Goal: Information Seeking & Learning: Check status

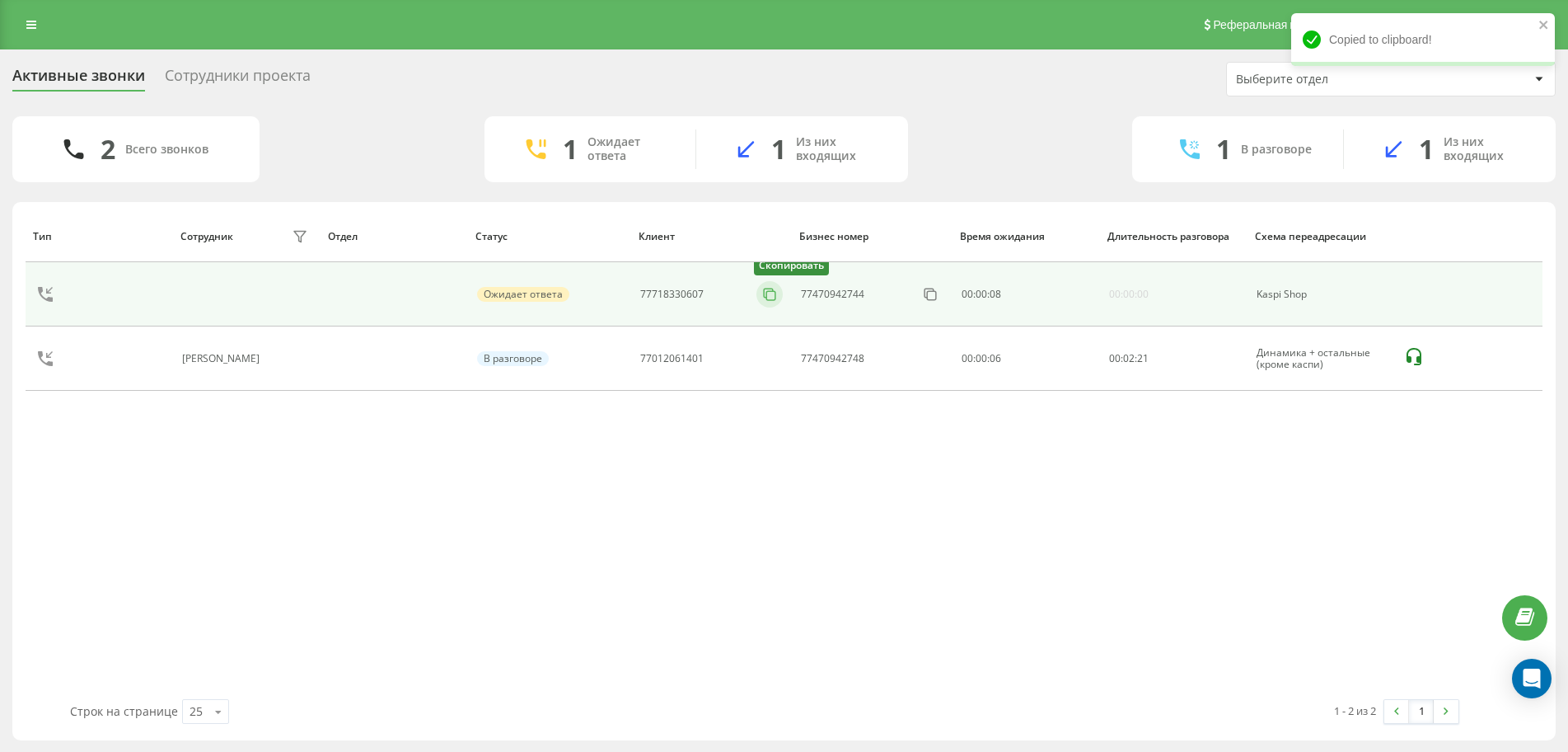
click at [767, 294] on rect at bounding box center [771, 296] width 9 height 9
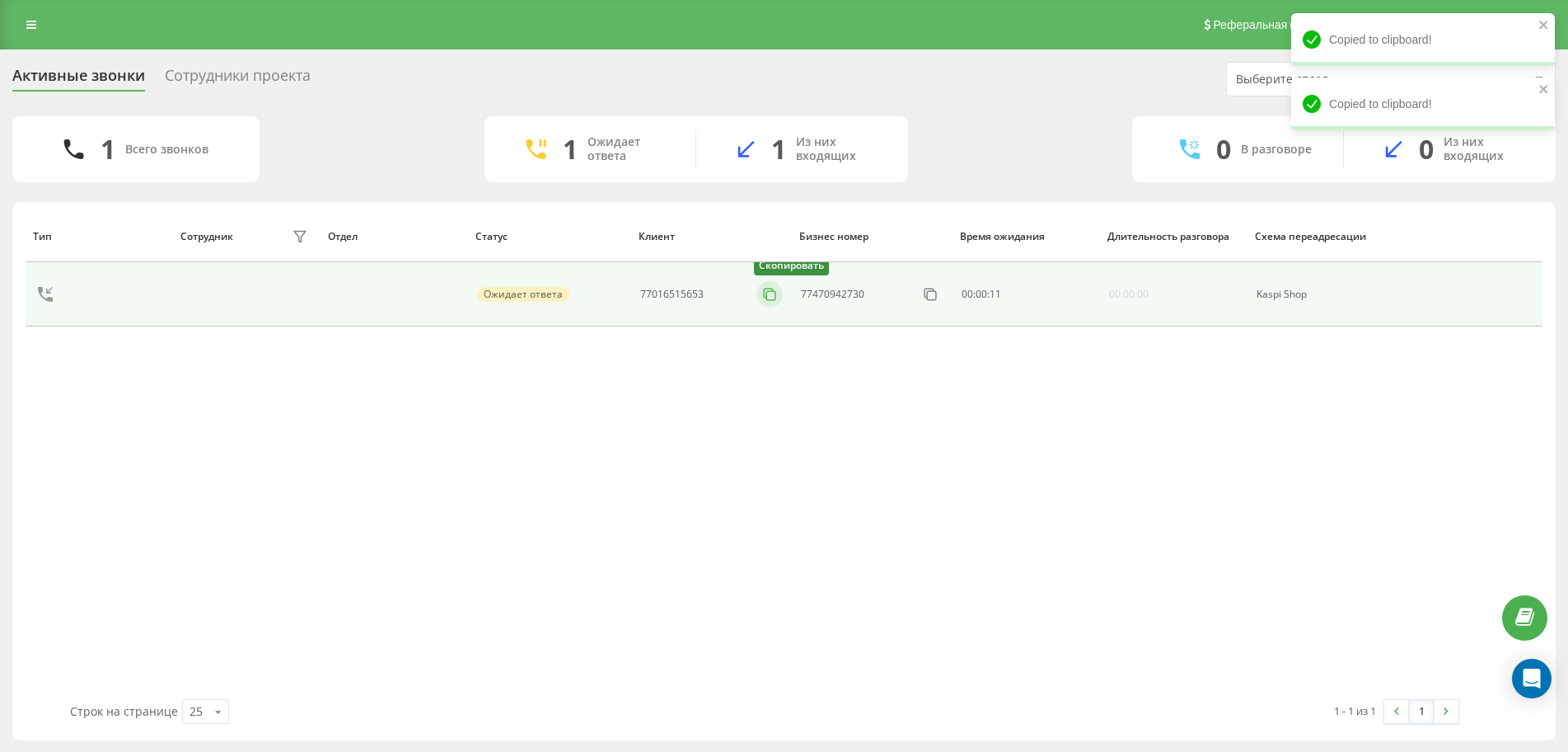
click at [765, 294] on icon at bounding box center [770, 295] width 17 height 17
click at [763, 299] on icon at bounding box center [770, 295] width 17 height 17
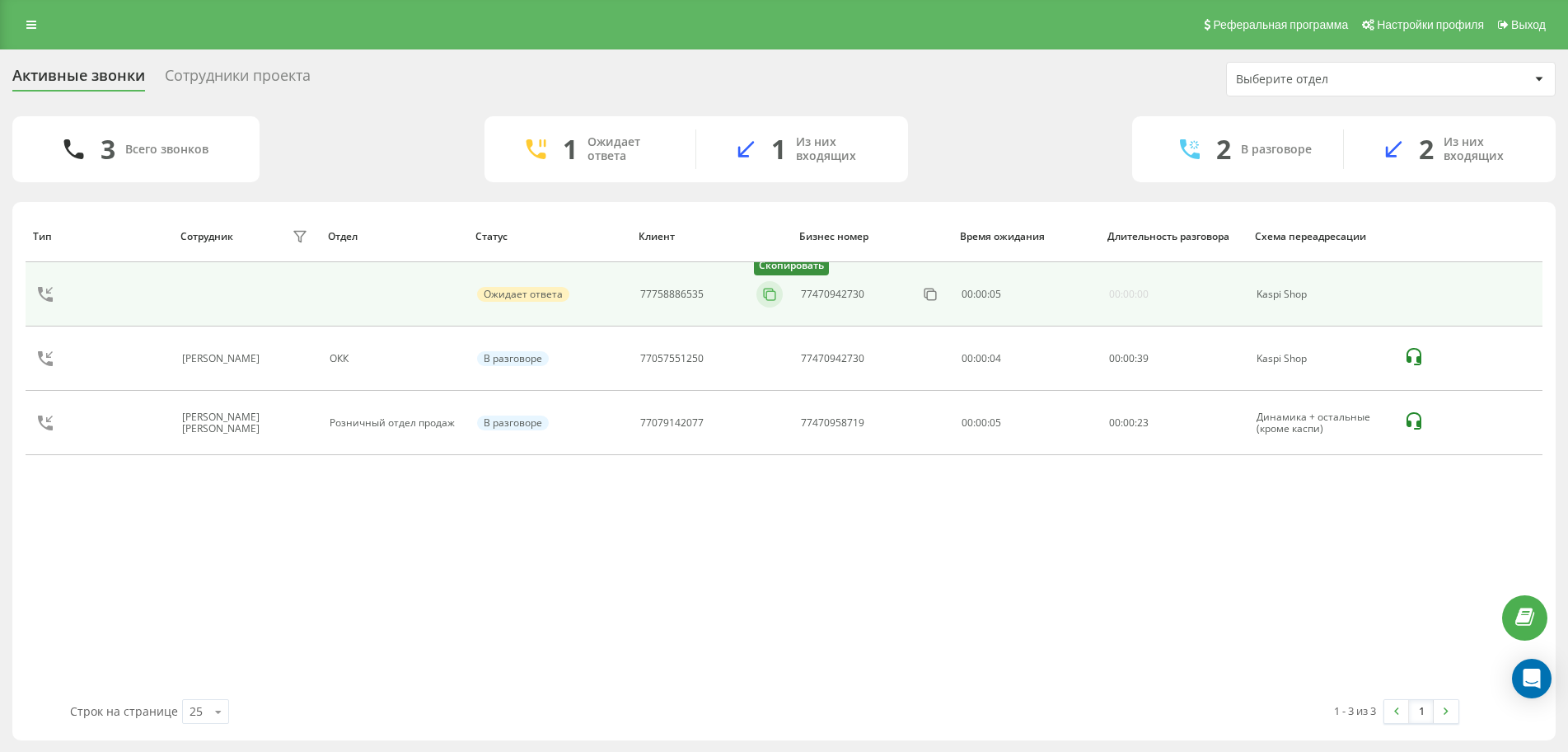
click at [778, 289] on button at bounding box center [770, 294] width 26 height 18
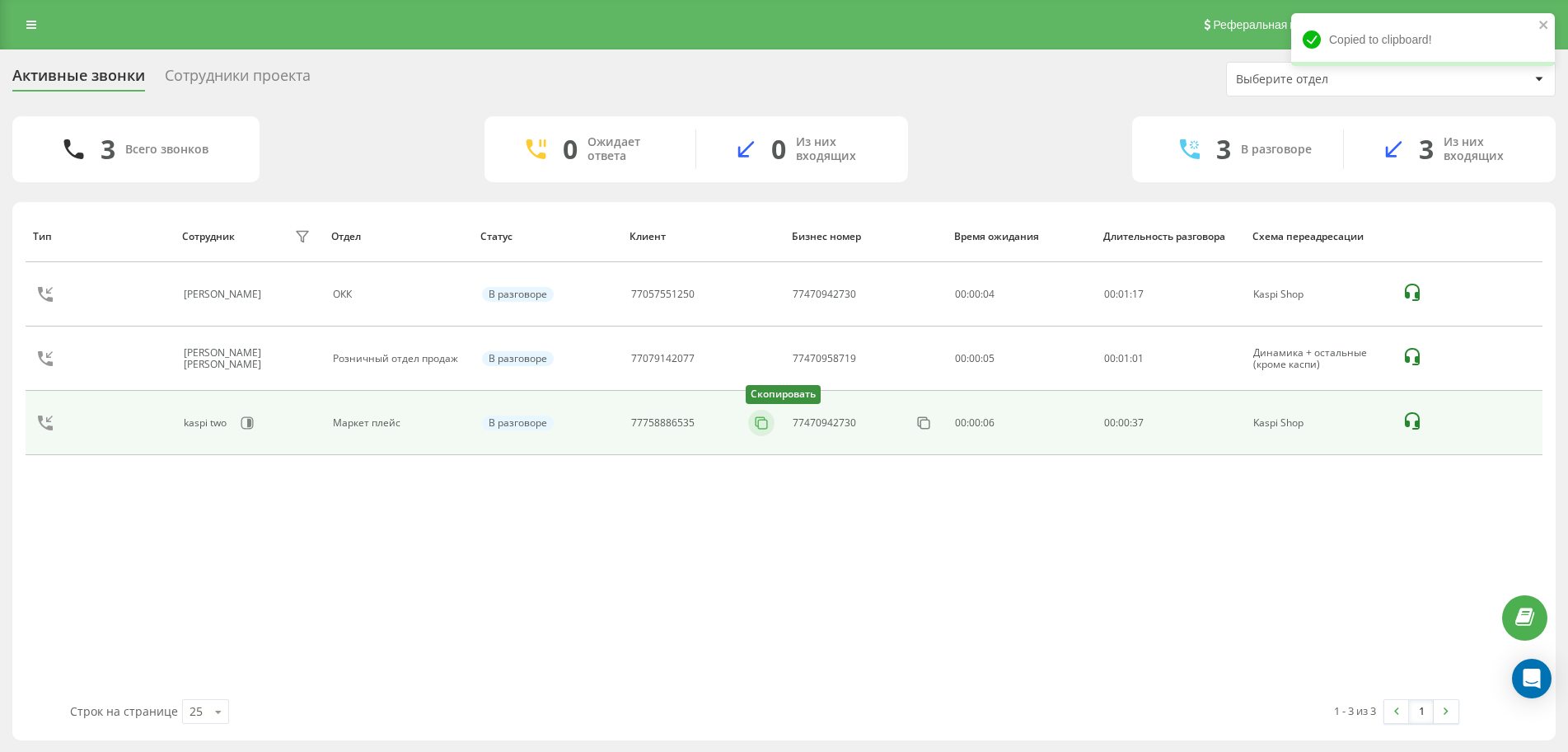
click at [770, 421] on icon at bounding box center [762, 423] width 17 height 17
click at [760, 426] on icon at bounding box center [762, 423] width 17 height 17
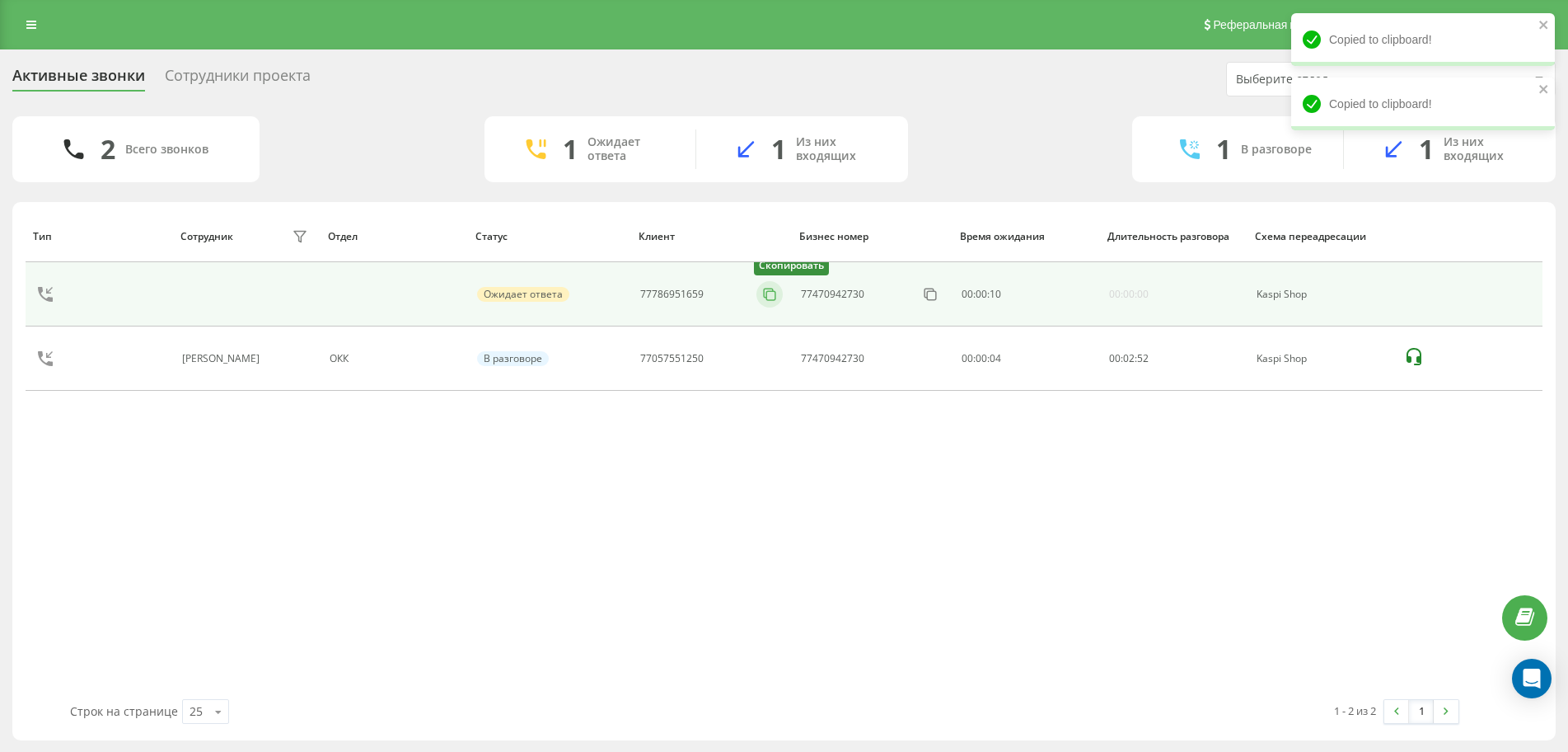
click at [769, 289] on icon at bounding box center [769, 294] width 9 height 9
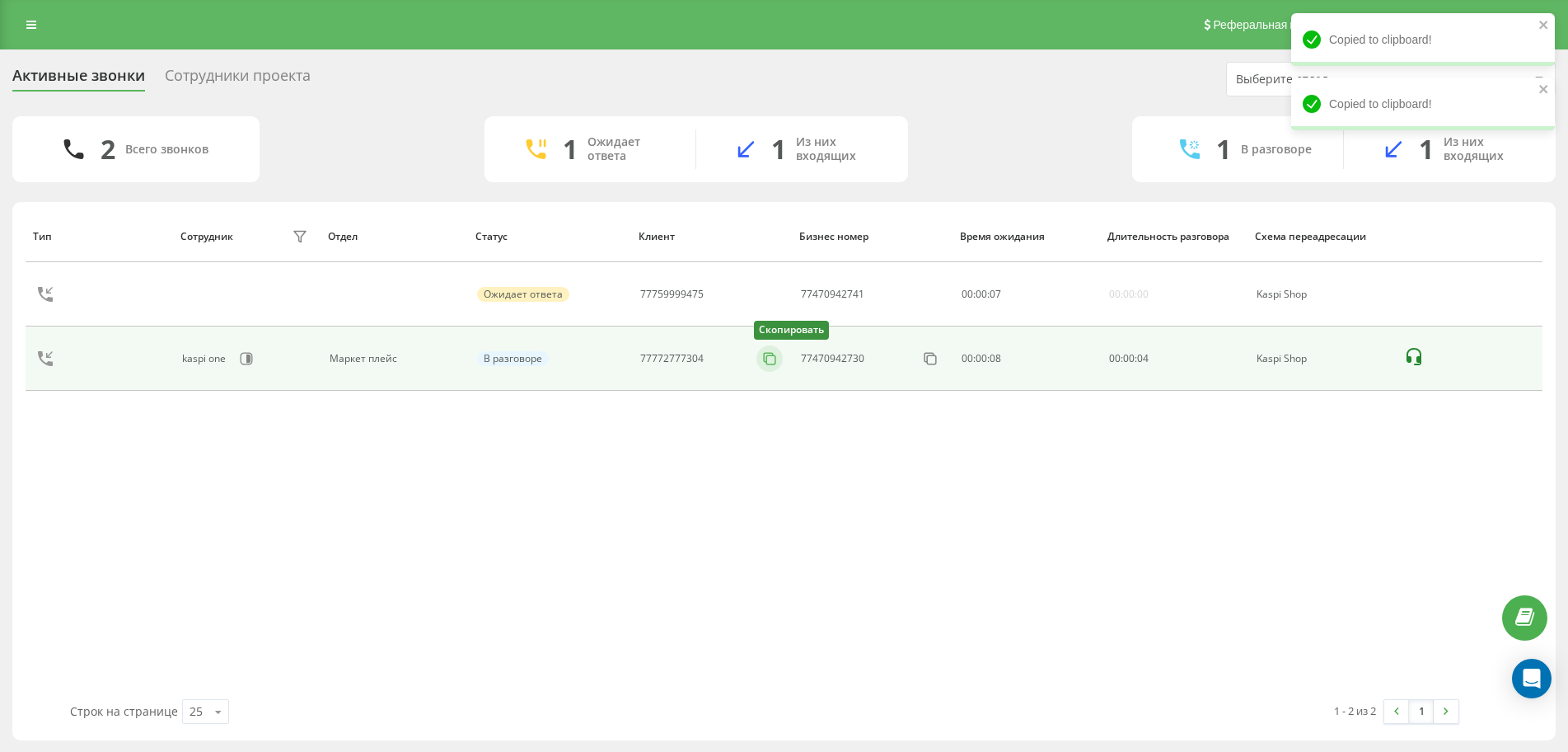
click at [775, 359] on icon at bounding box center [770, 359] width 17 height 17
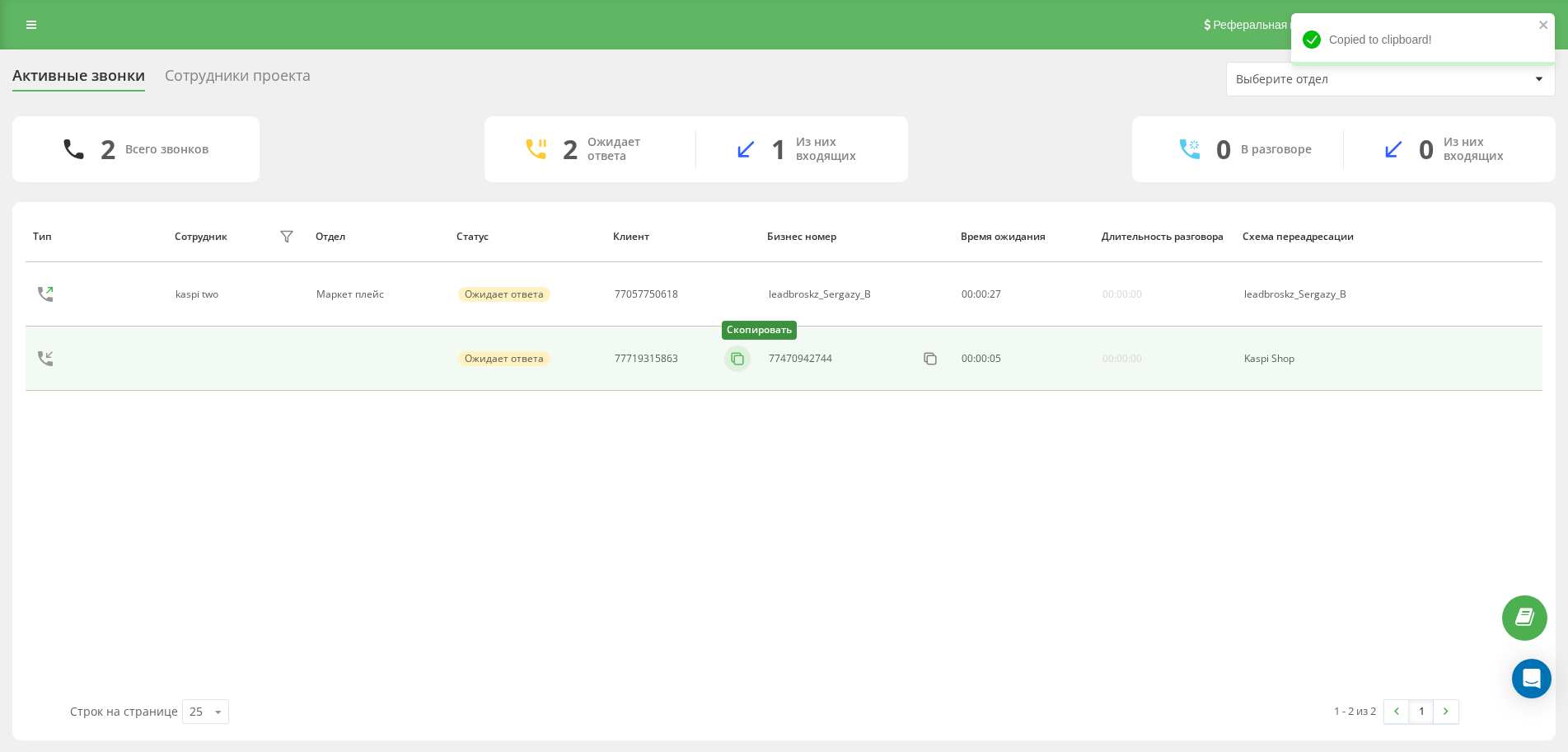
click at [738, 358] on icon at bounding box center [738, 359] width 17 height 17
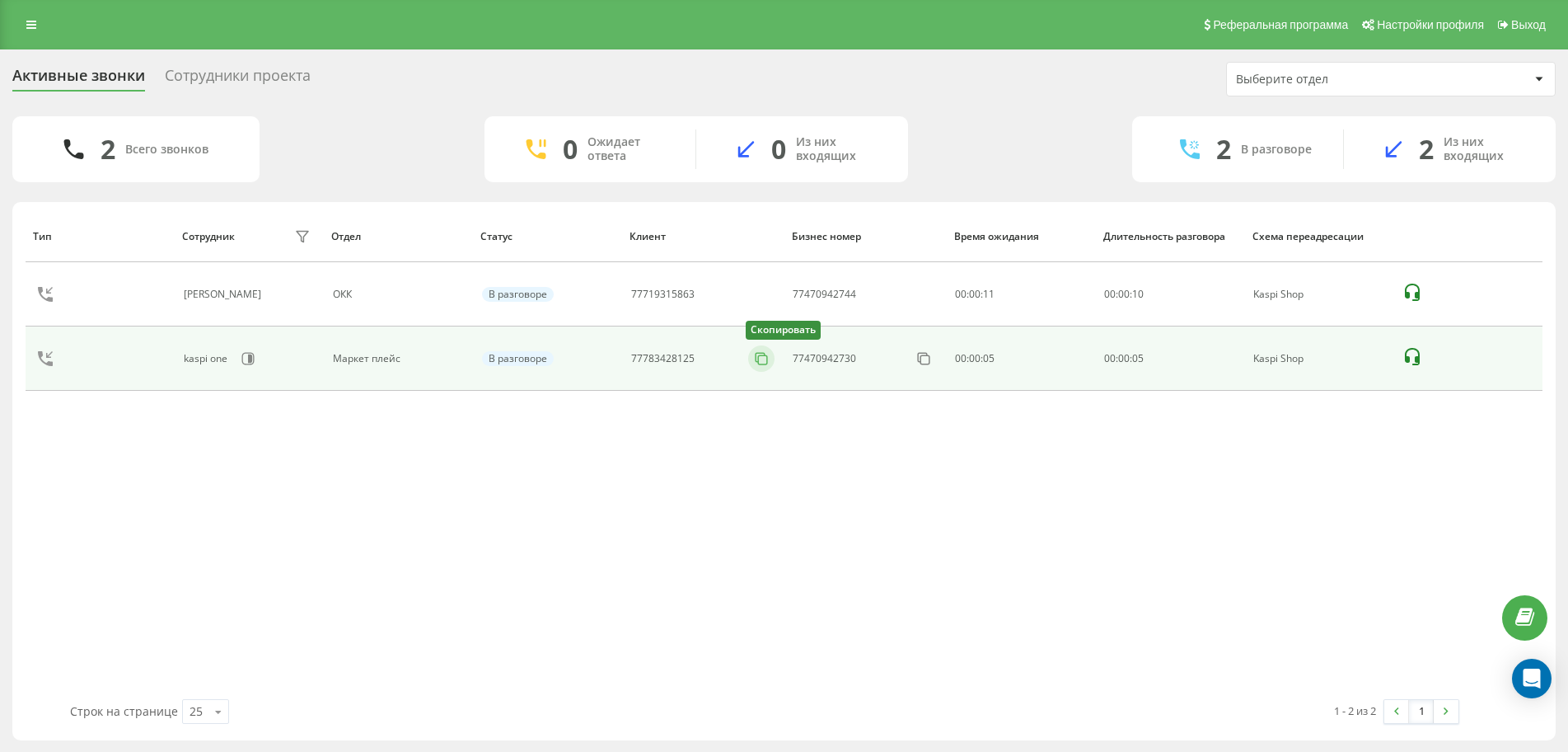
click at [760, 367] on button at bounding box center [761, 358] width 26 height 18
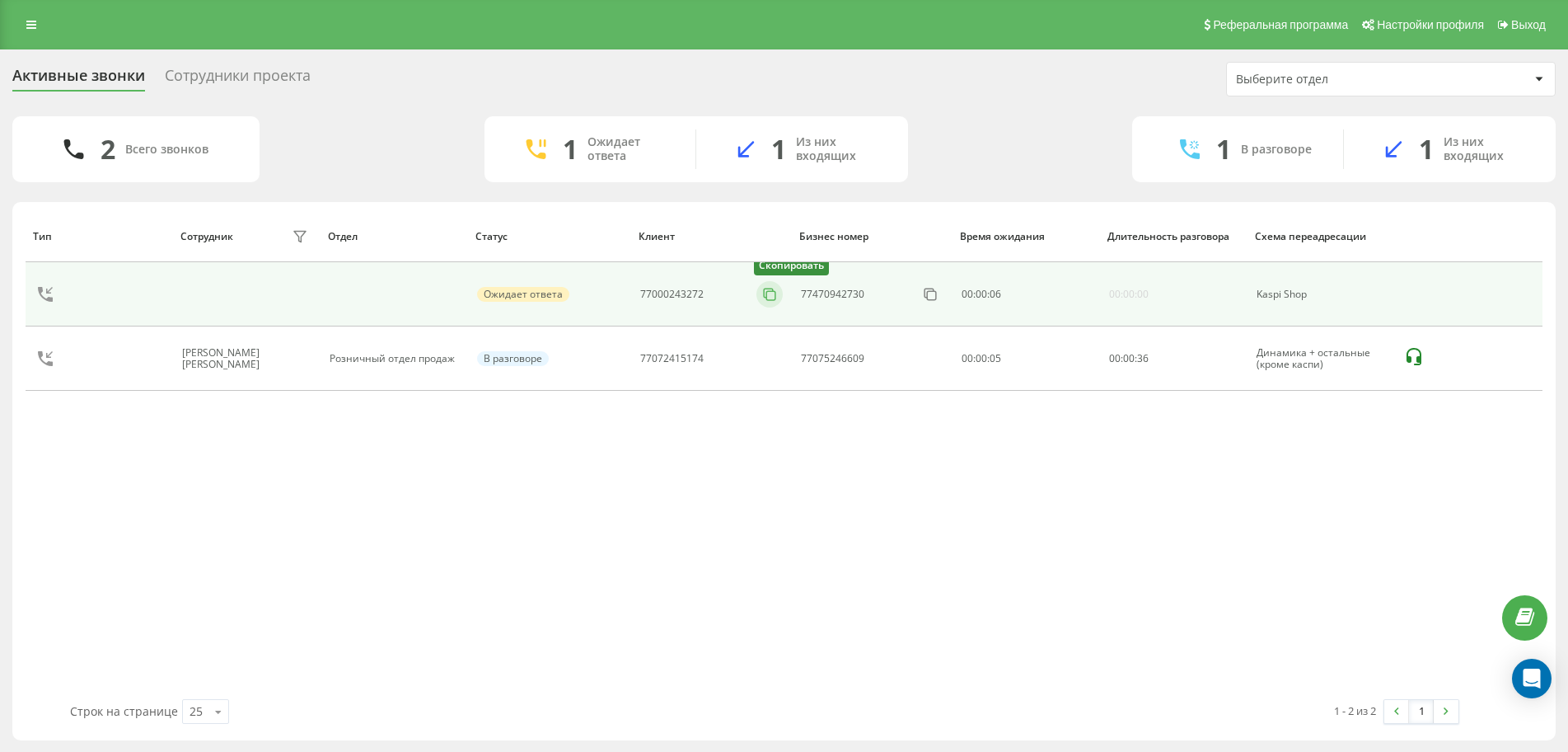
click at [777, 292] on icon at bounding box center [770, 295] width 17 height 17
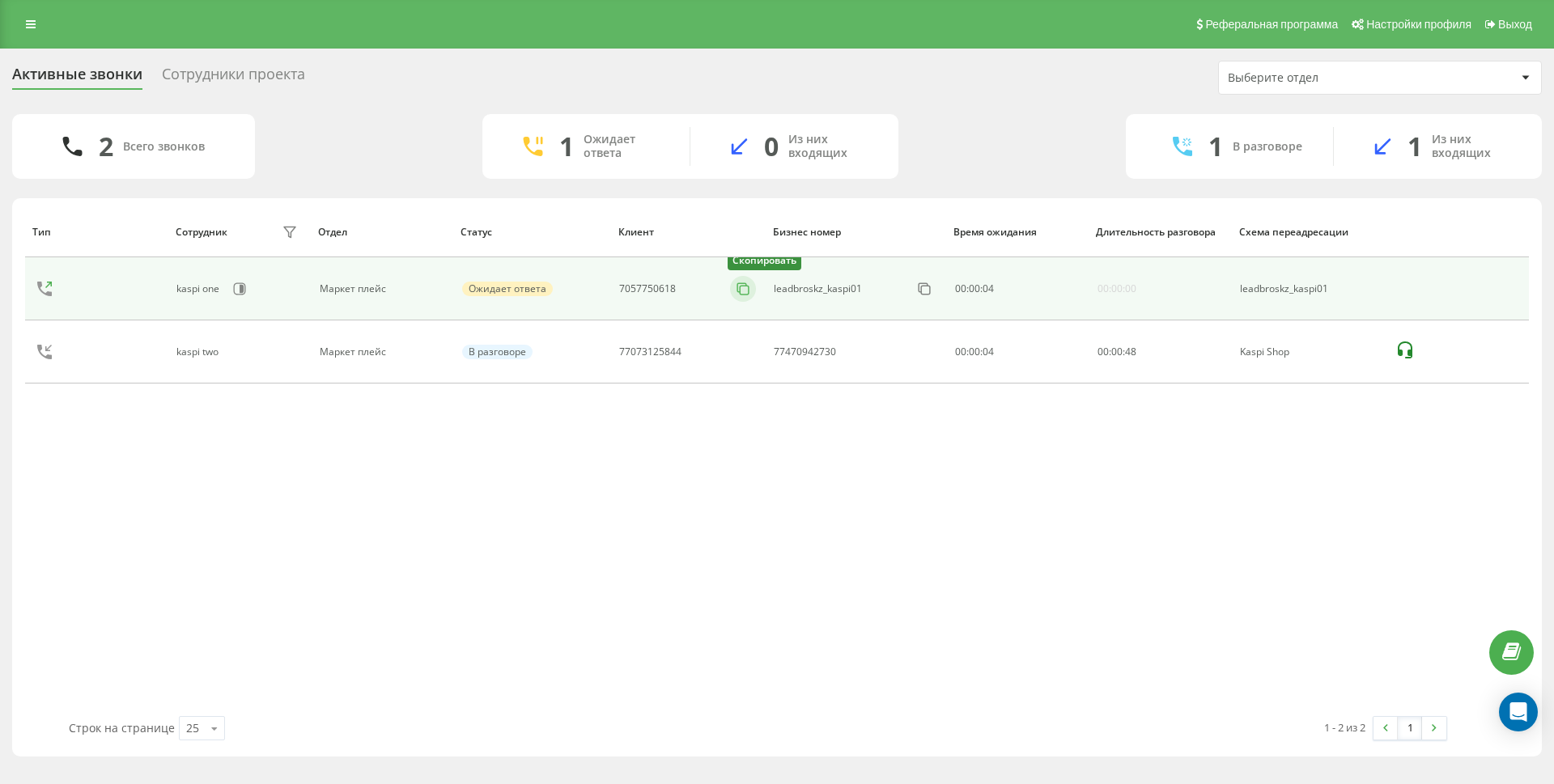
click at [739, 288] on icon at bounding box center [743, 289] width 17 height 17
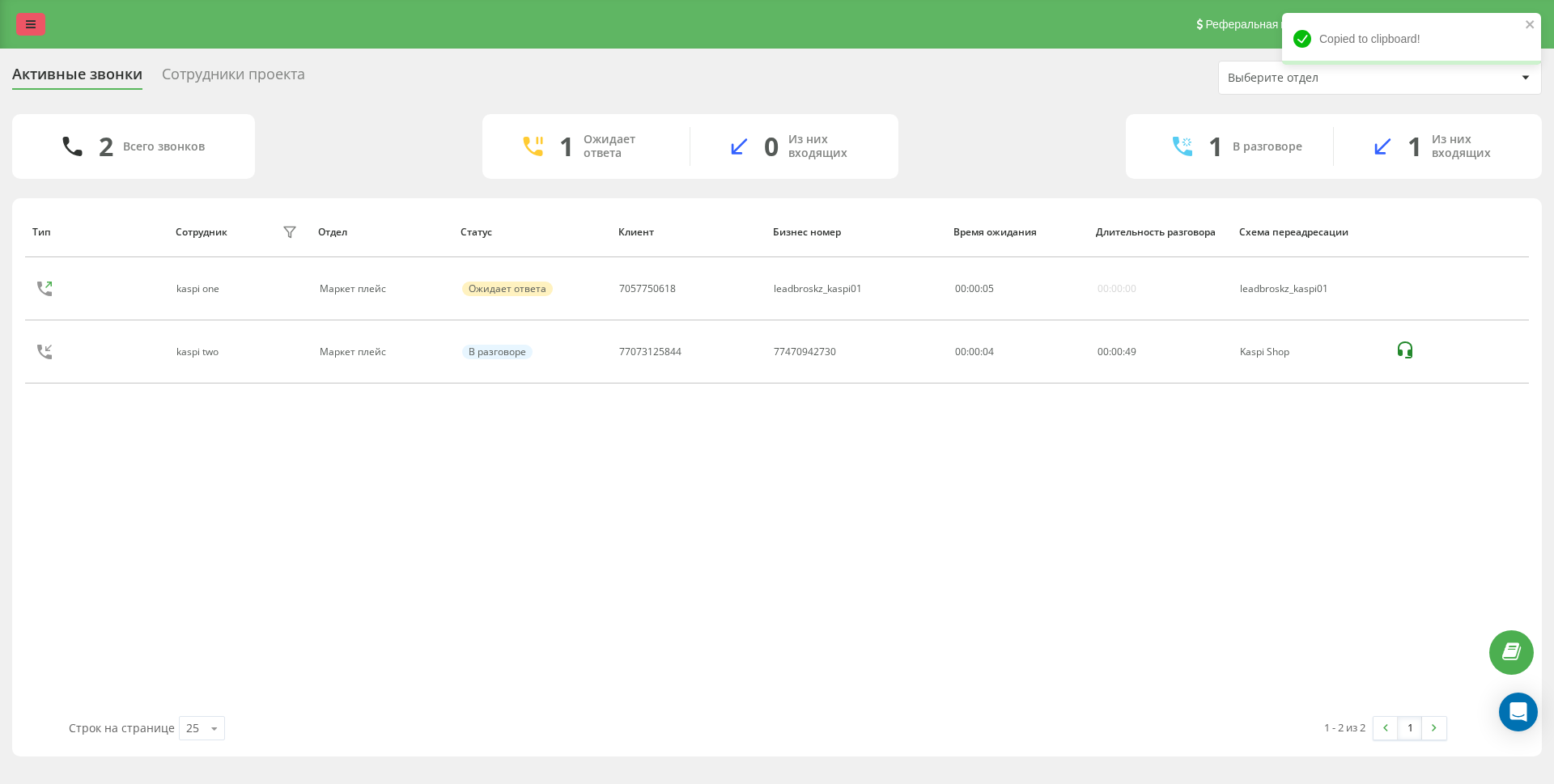
click at [23, 15] on link at bounding box center [31, 24] width 29 height 23
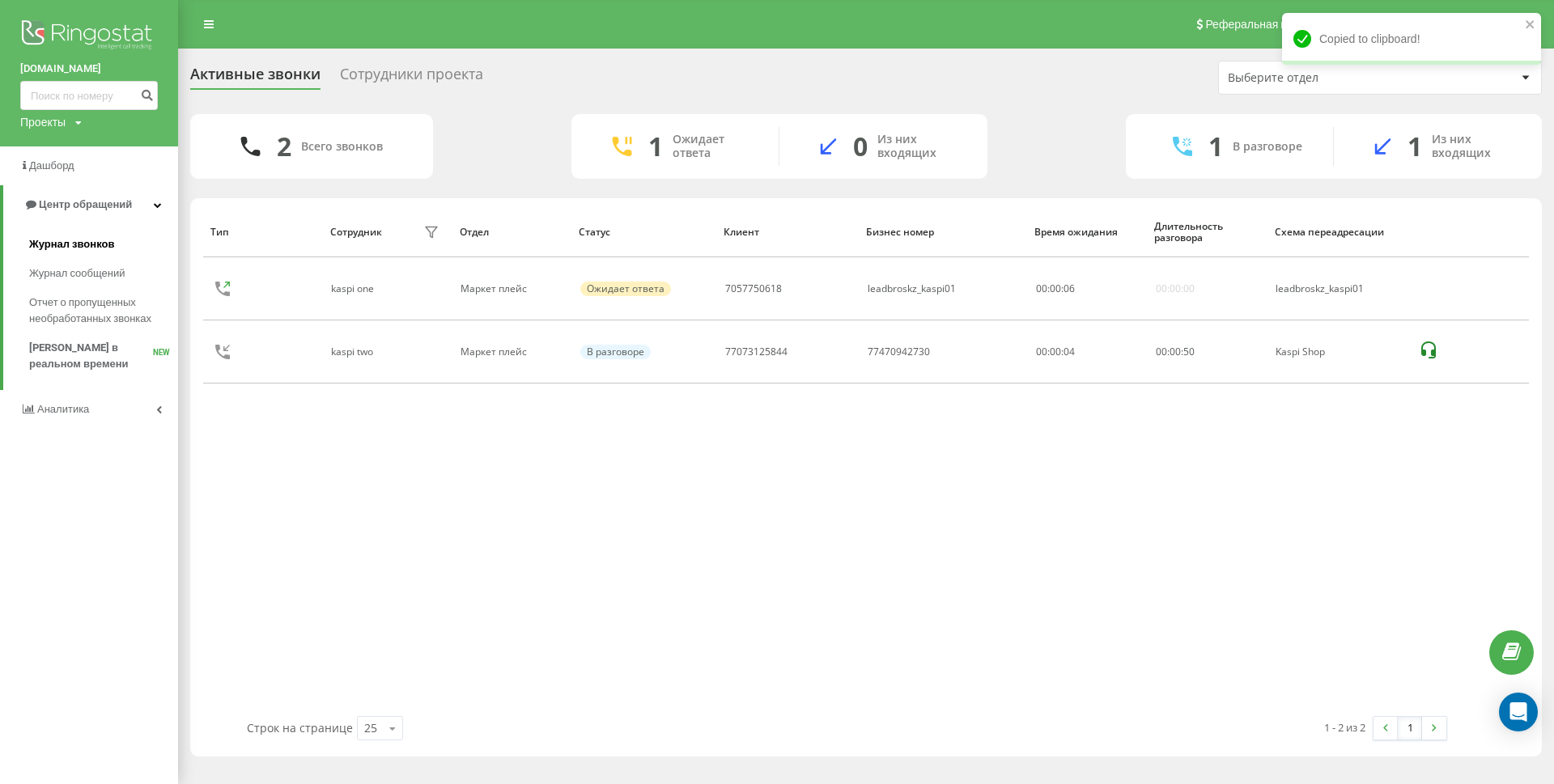
click at [94, 246] on span "Журнал звонков" at bounding box center [72, 244] width 85 height 17
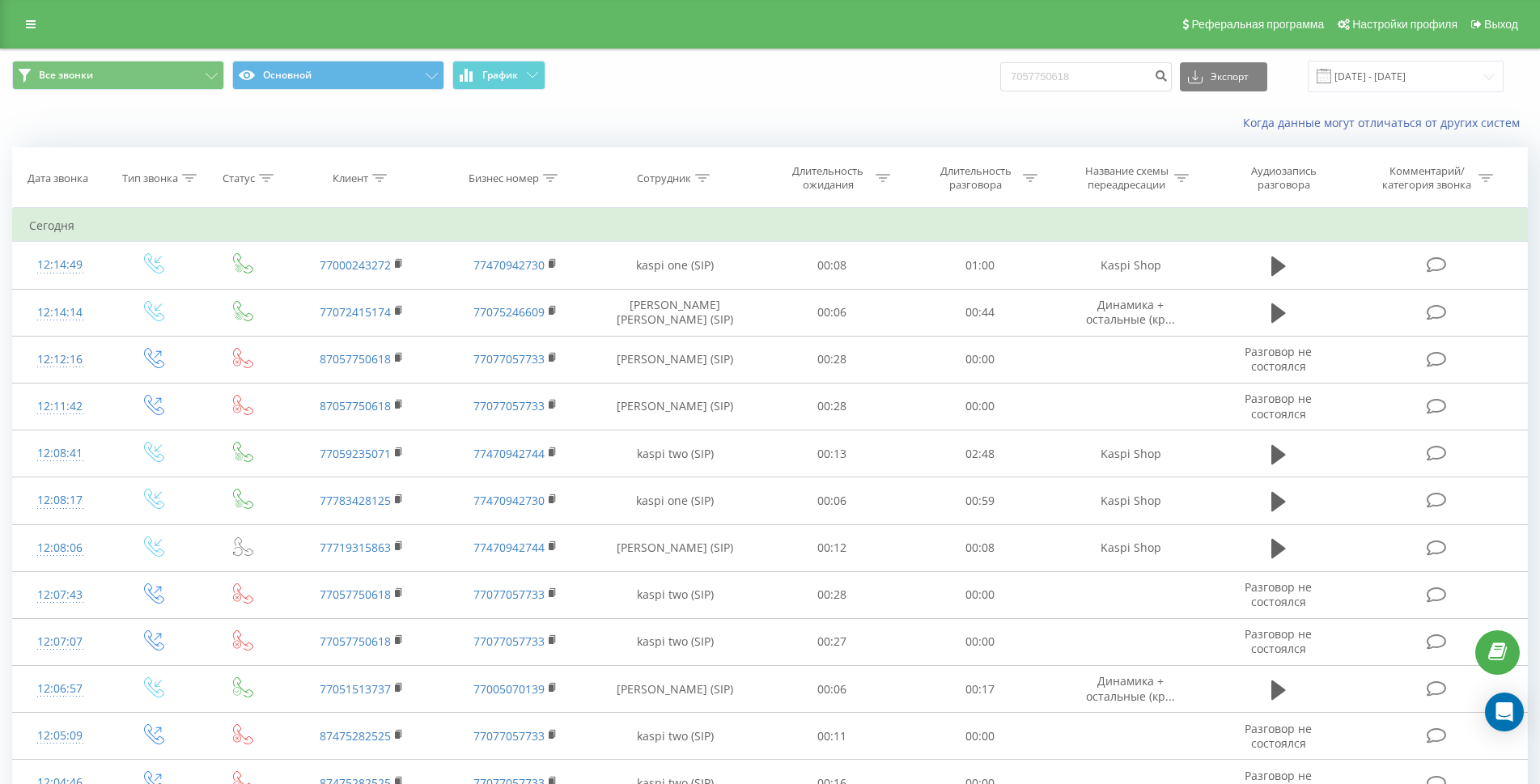
type input "7057750618"
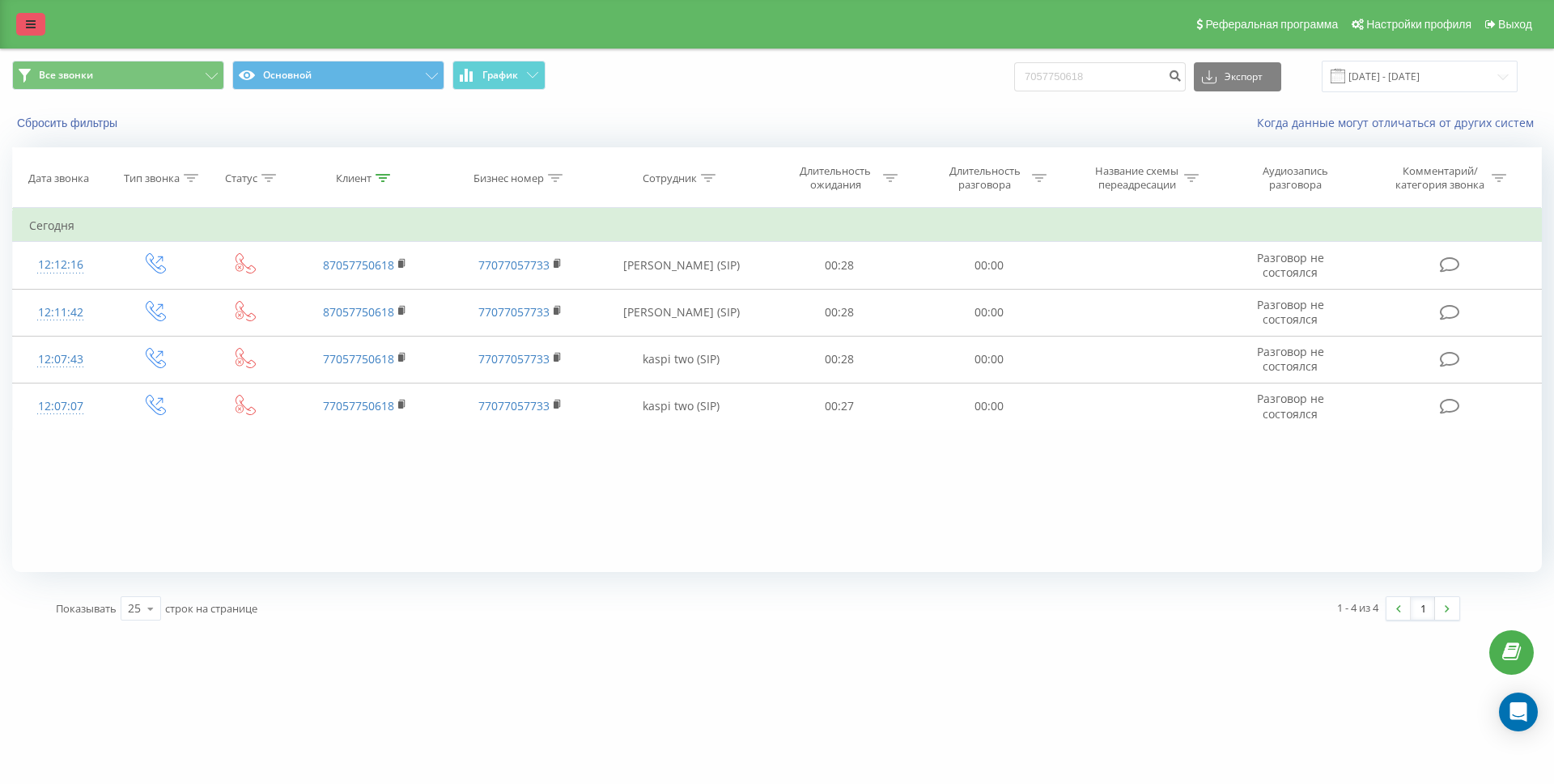
click at [38, 29] on link at bounding box center [31, 24] width 29 height 23
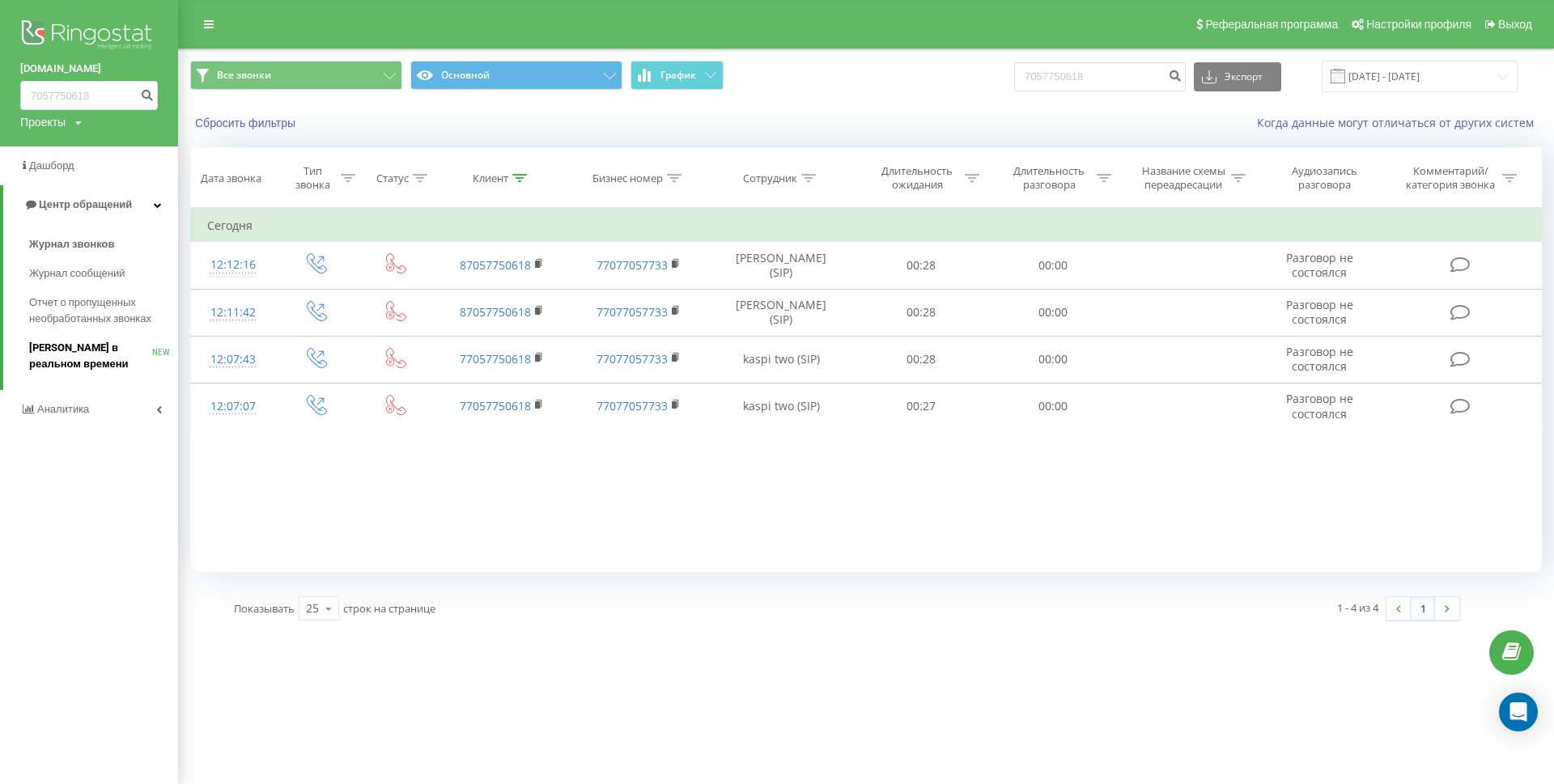
click at [74, 364] on span "[PERSON_NAME] в реальном времени" at bounding box center [91, 355] width 123 height 32
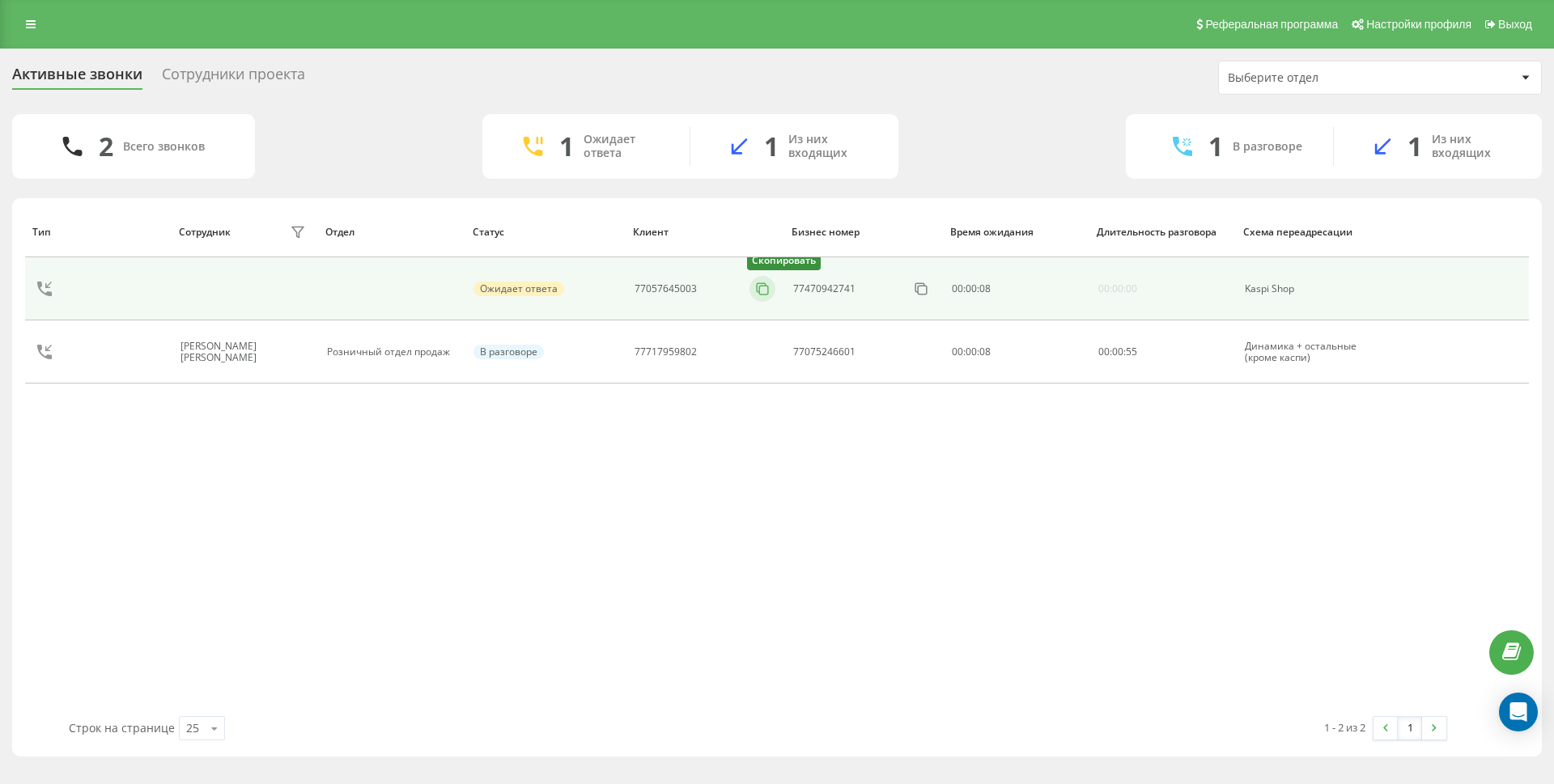
click at [765, 293] on icon at bounding box center [763, 289] width 17 height 17
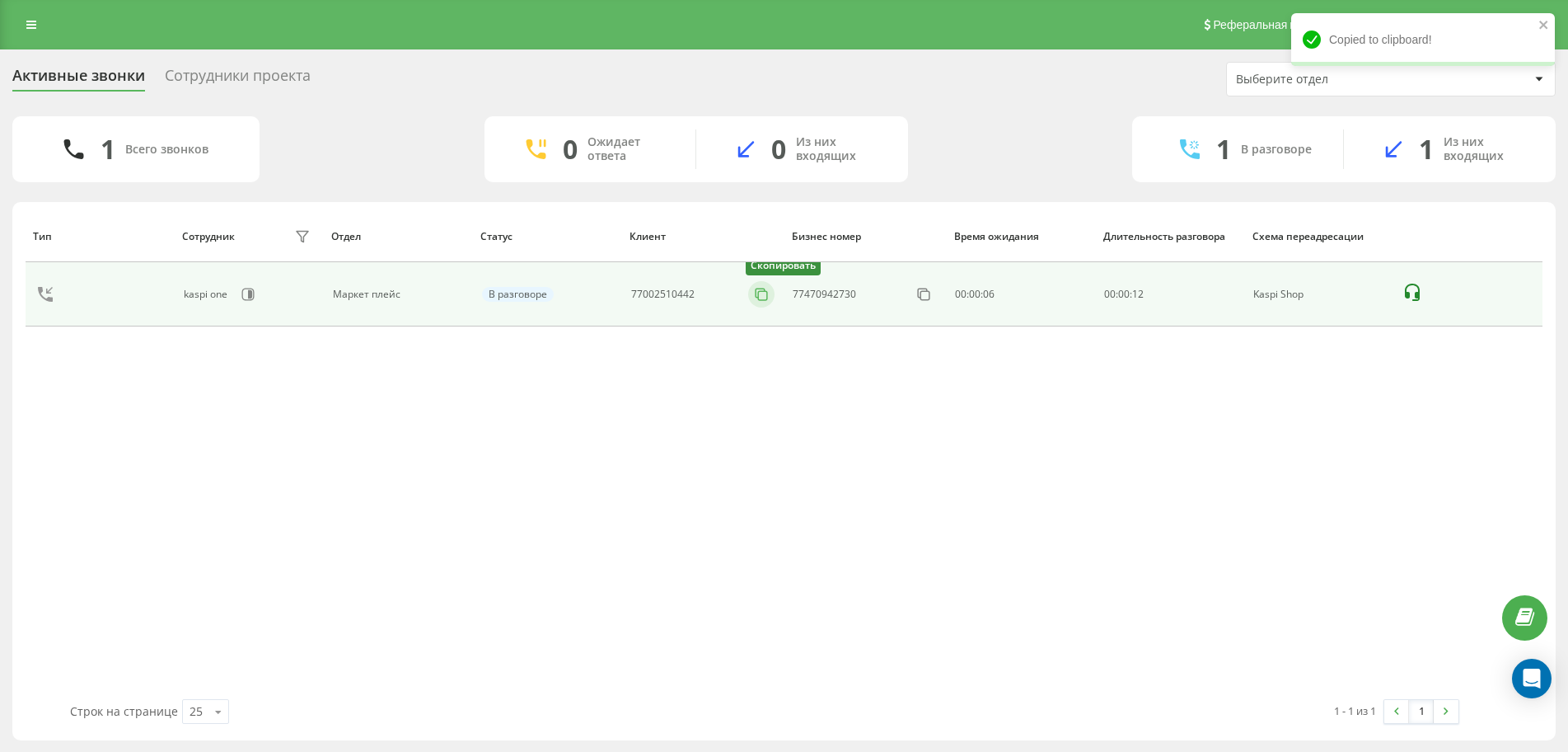
click at [761, 300] on rect at bounding box center [764, 296] width 9 height 9
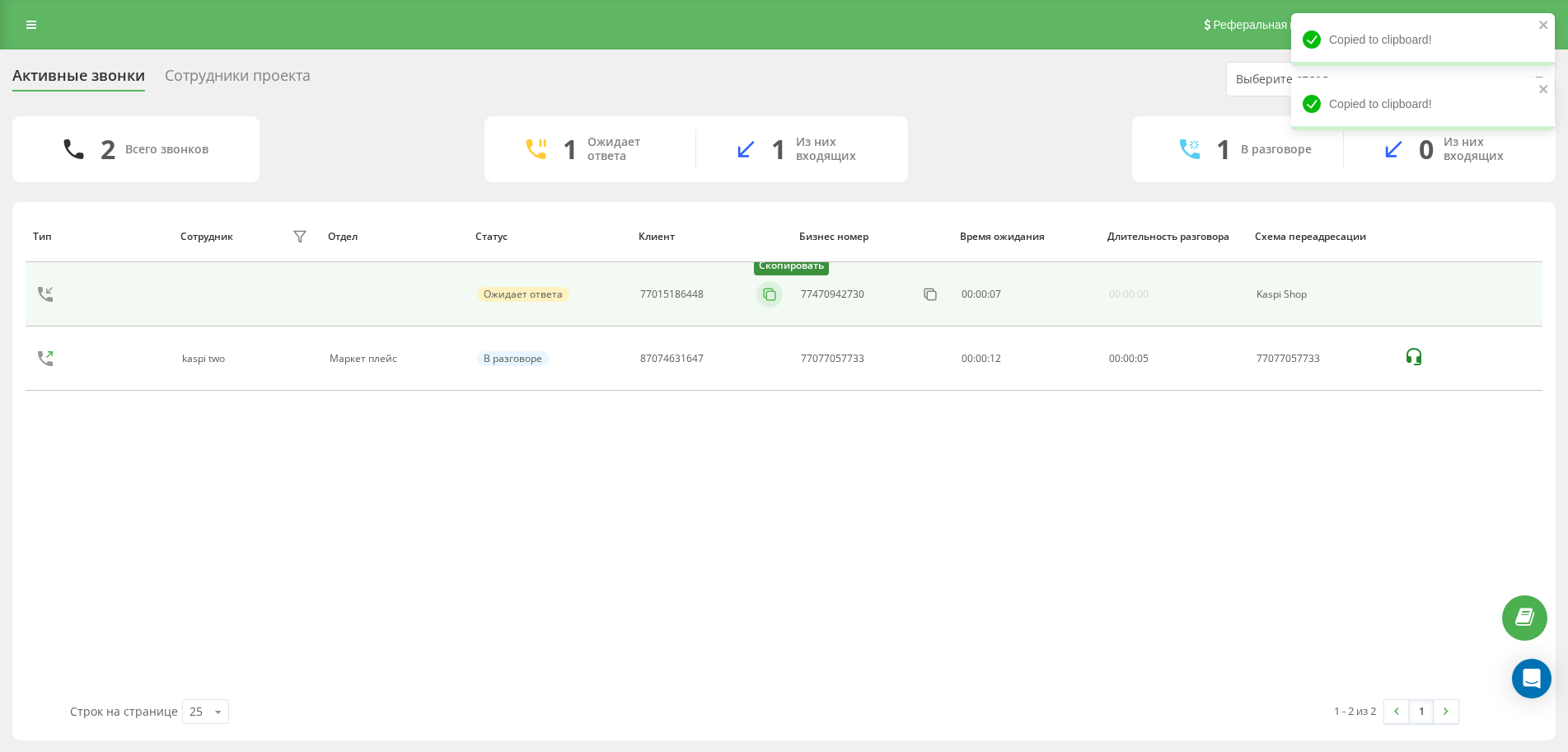
click at [775, 298] on rect at bounding box center [771, 296] width 9 height 9
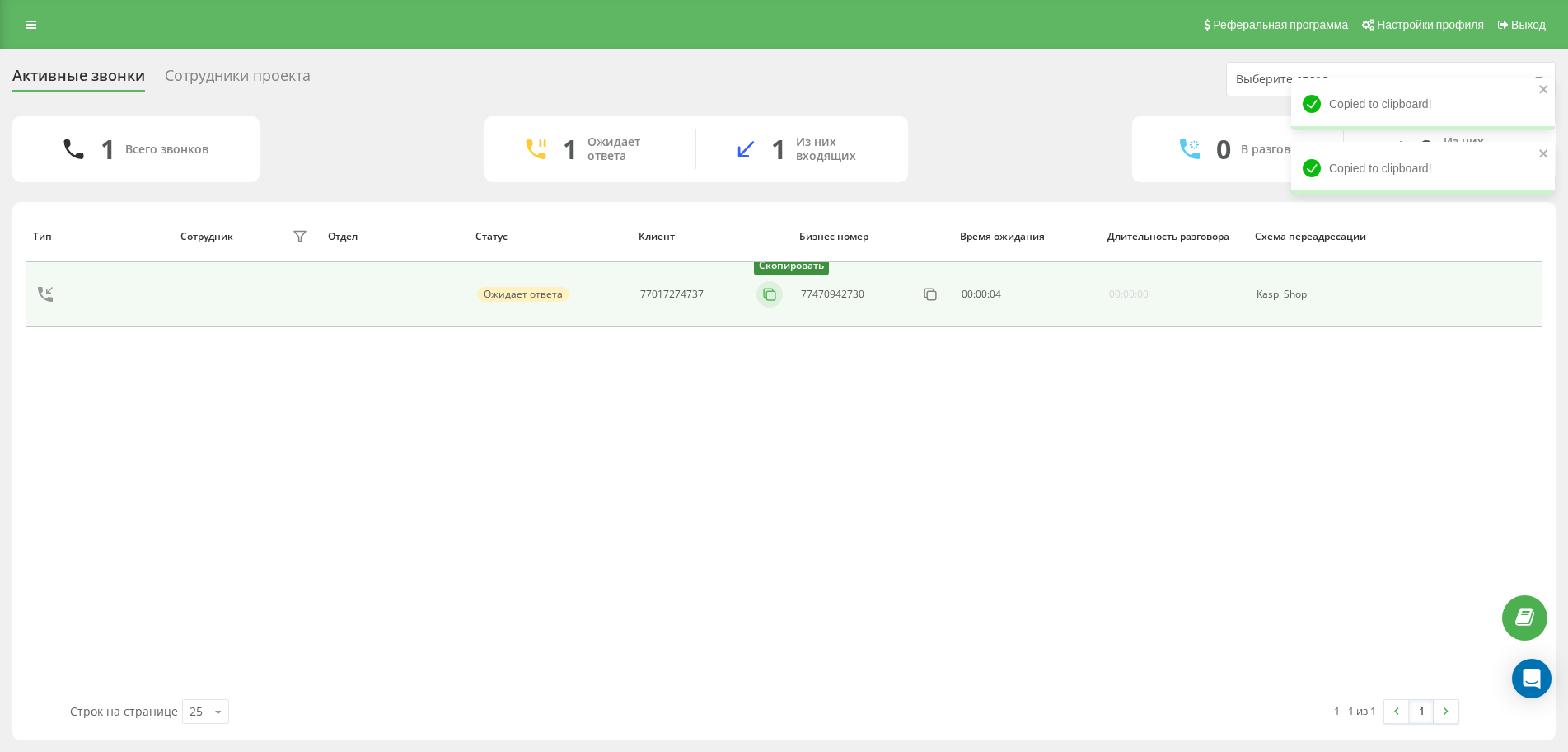
click at [773, 293] on icon at bounding box center [770, 295] width 17 height 17
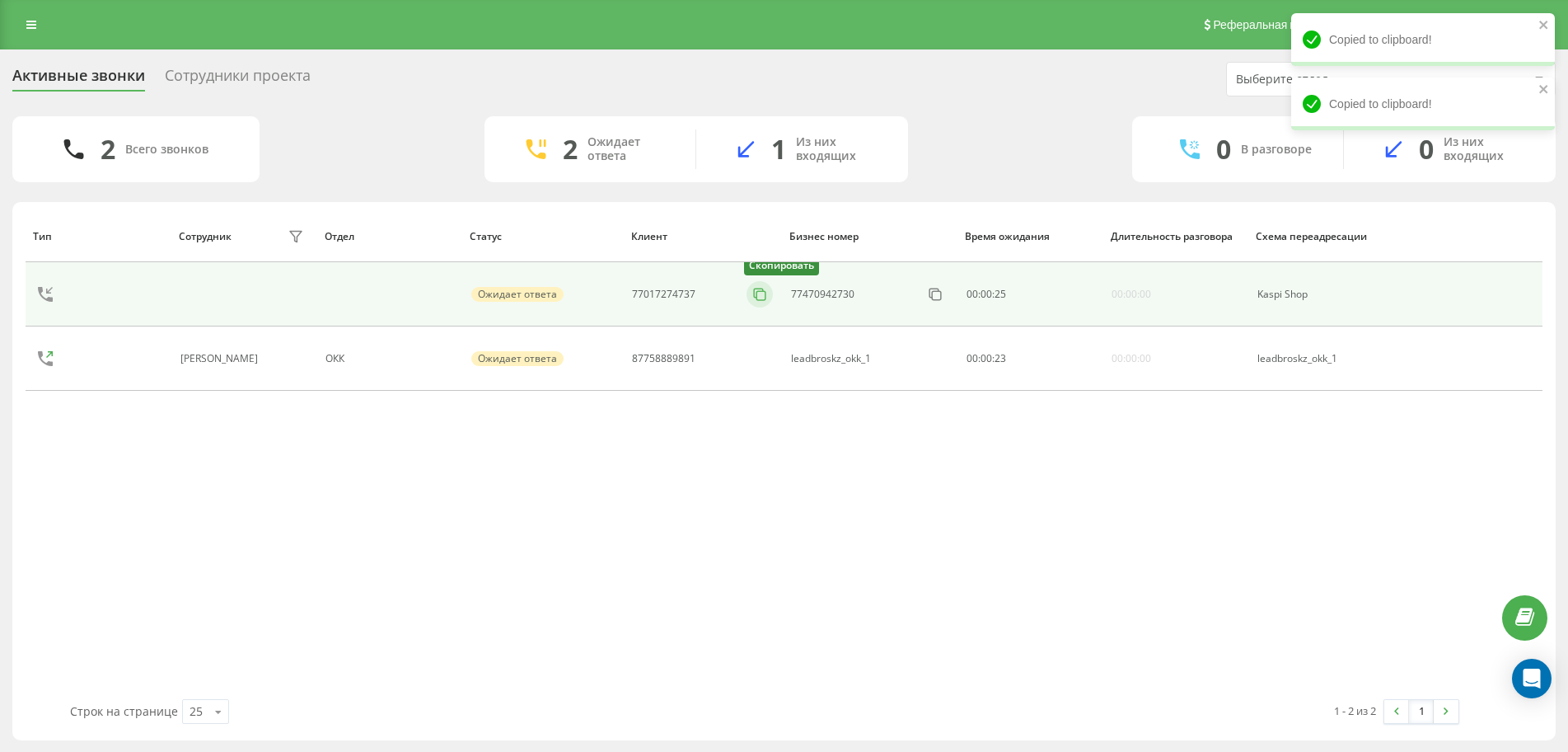
click at [763, 296] on icon at bounding box center [760, 295] width 17 height 17
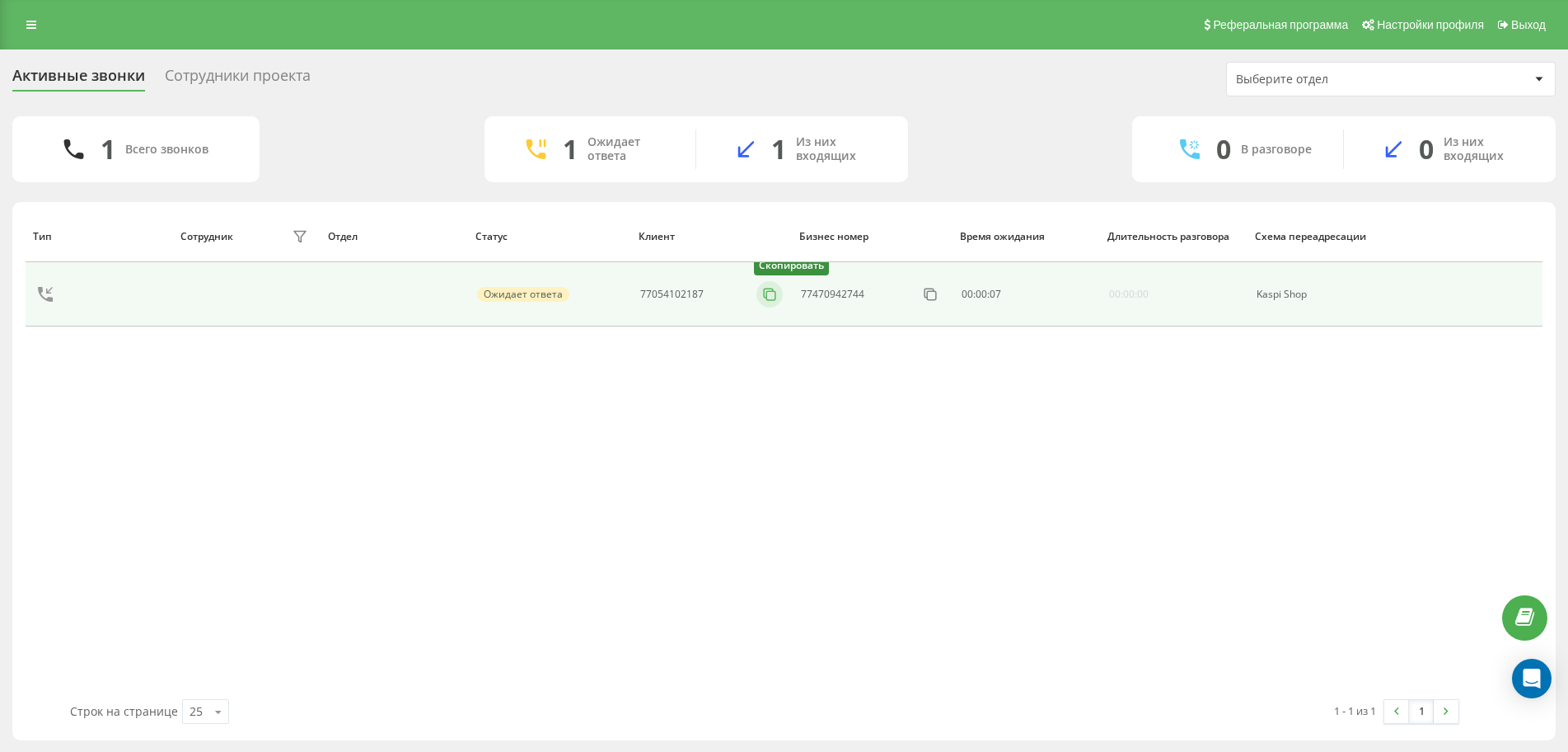
click at [767, 298] on rect at bounding box center [771, 296] width 9 height 9
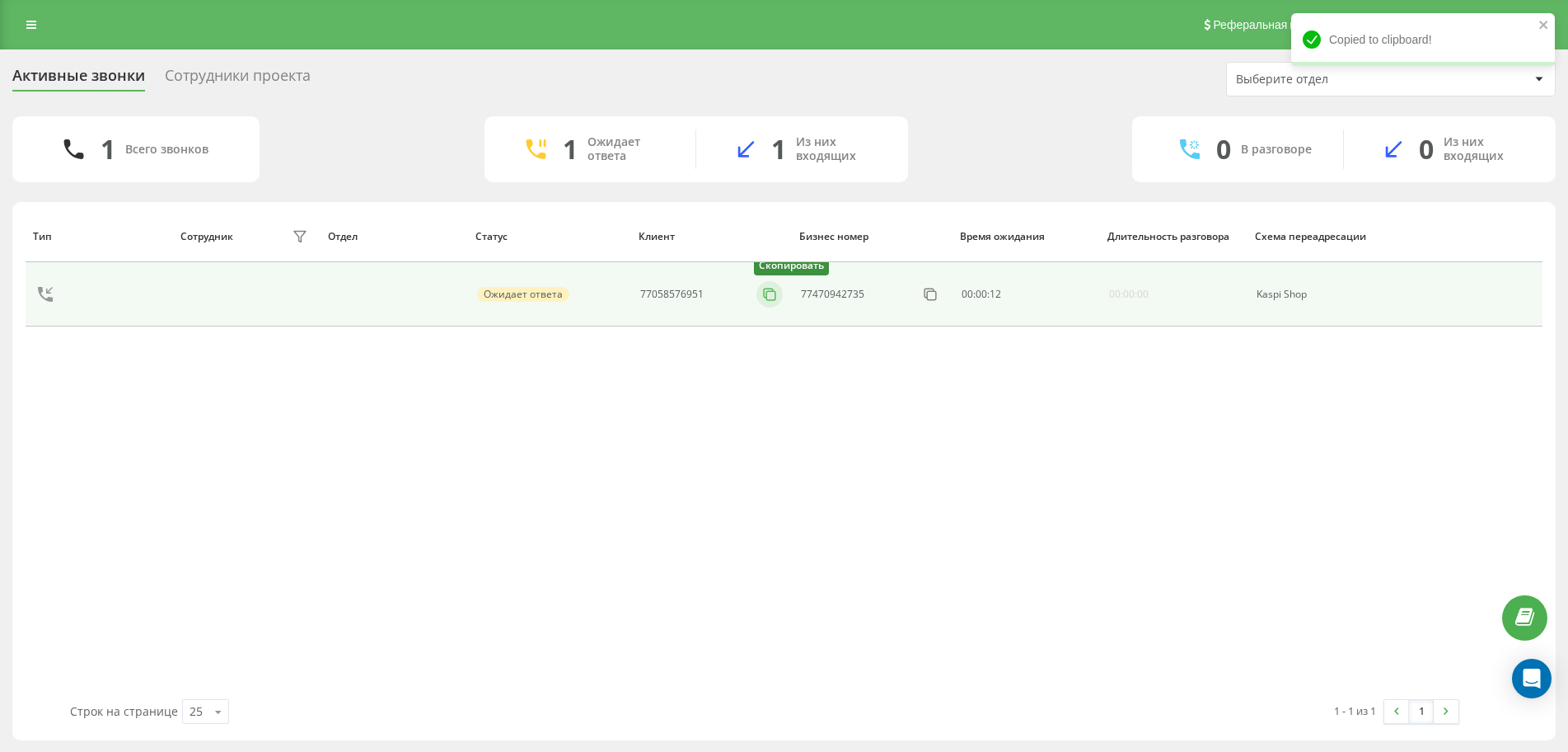
click at [769, 296] on icon at bounding box center [770, 295] width 17 height 17
click at [763, 294] on icon at bounding box center [762, 295] width 17 height 17
click at [760, 295] on icon at bounding box center [762, 295] width 17 height 17
click at [763, 296] on icon at bounding box center [770, 295] width 17 height 17
click at [777, 286] on icon at bounding box center [770, 295] width 17 height 17
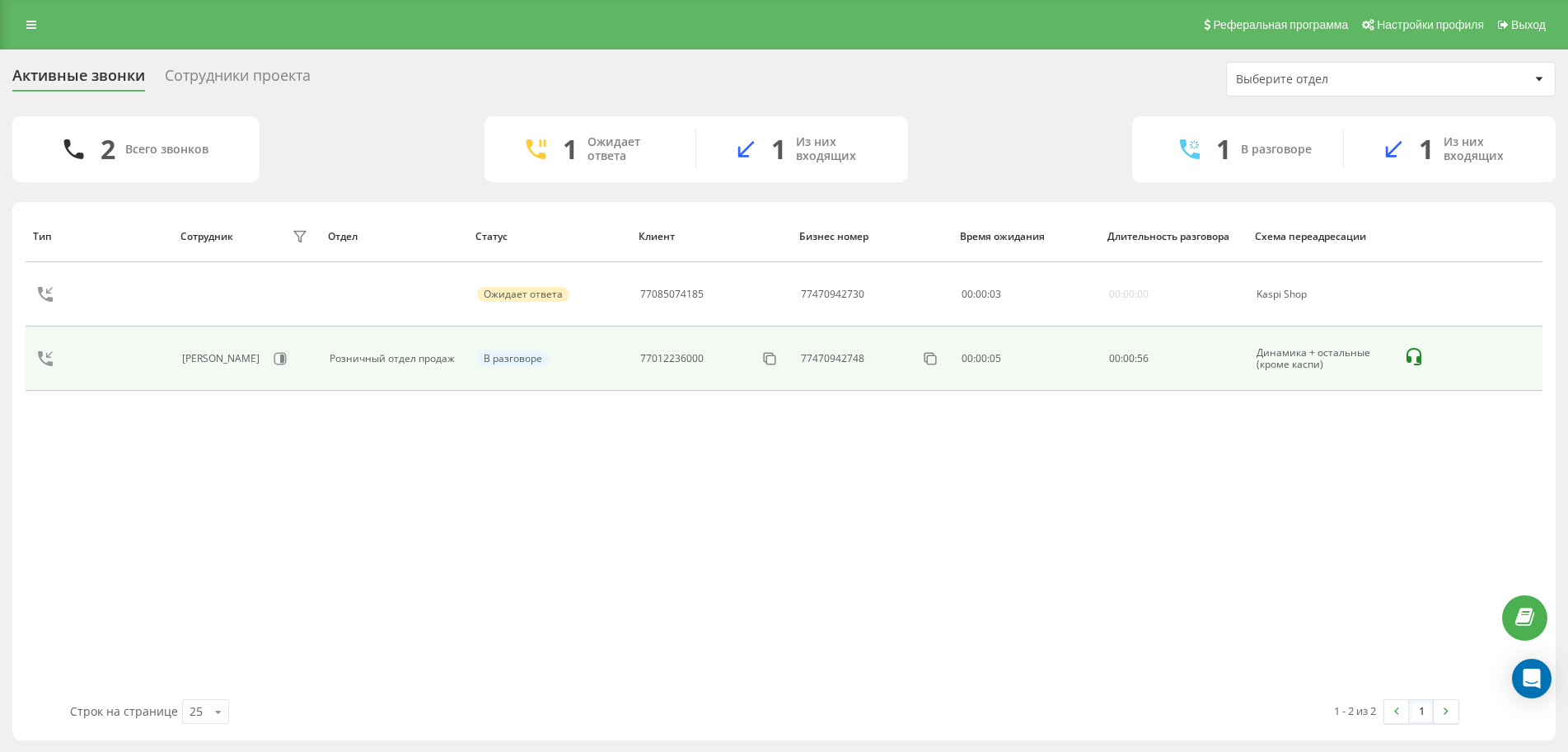
click at [0, 0] on rect at bounding box center [0, 0] width 0 height 0
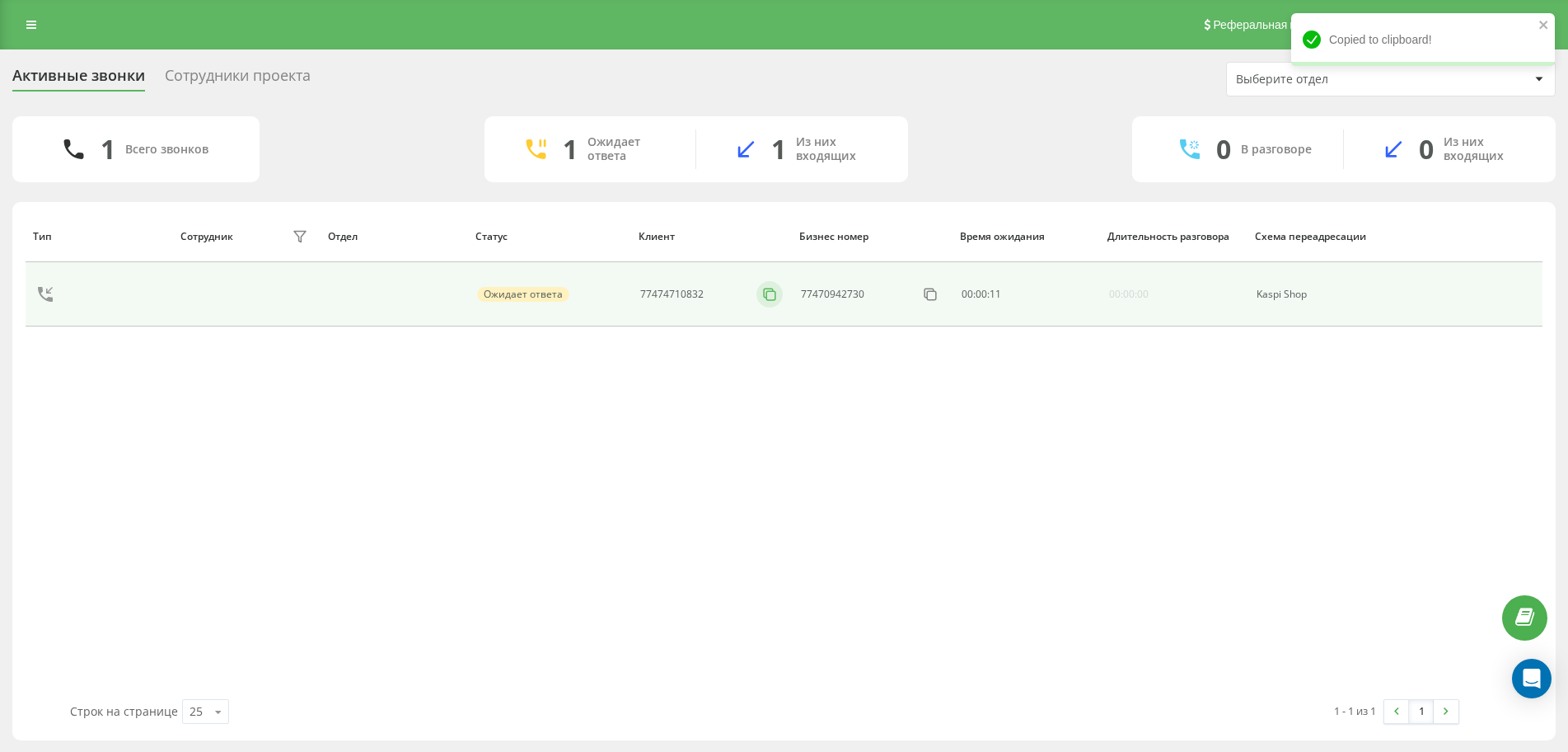
click at [769, 300] on rect at bounding box center [771, 296] width 9 height 9
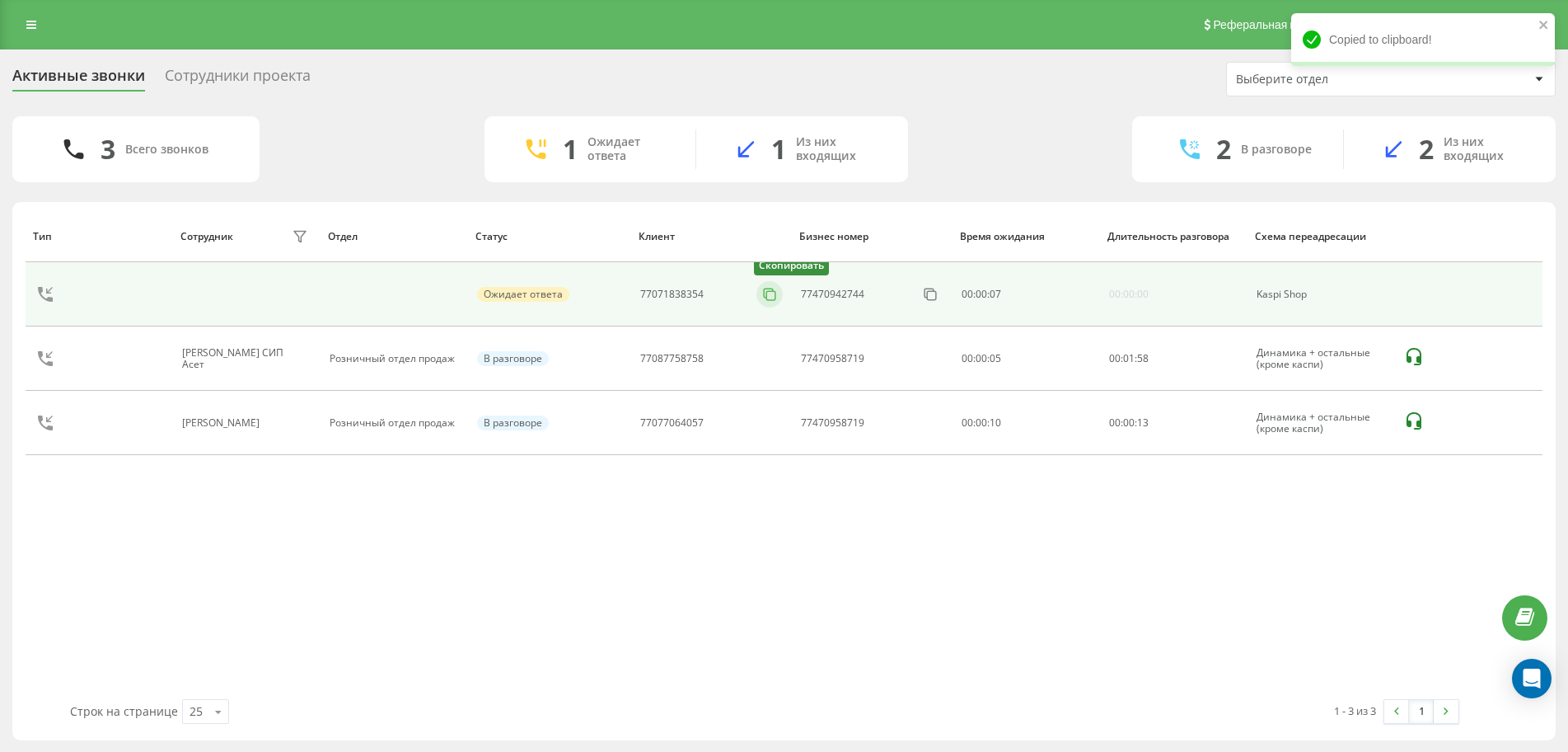
click at [770, 289] on icon at bounding box center [769, 294] width 9 height 9
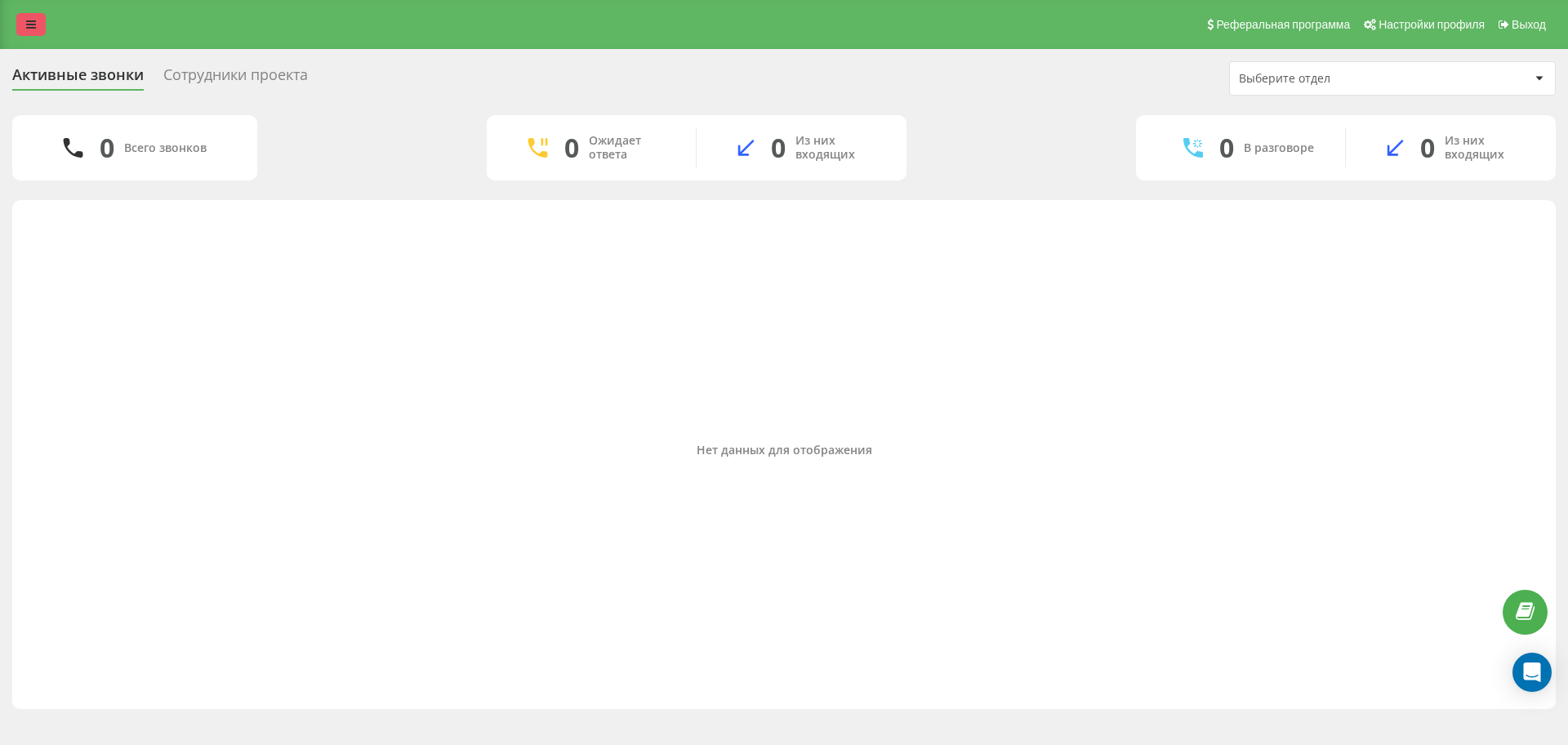
click at [32, 33] on link at bounding box center [32, 24] width 30 height 23
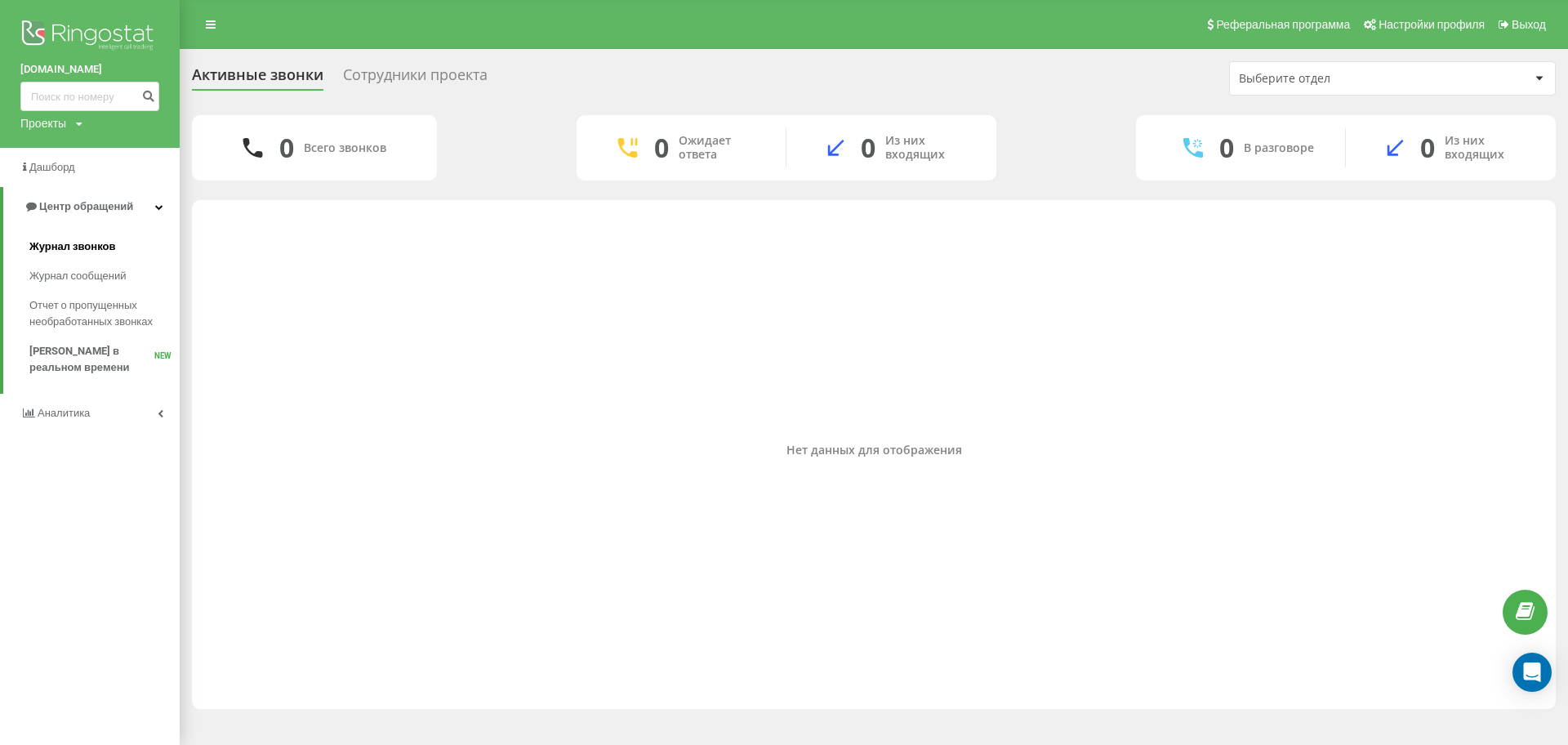
click at [81, 254] on span "Журнал звонков" at bounding box center [72, 246] width 86 height 17
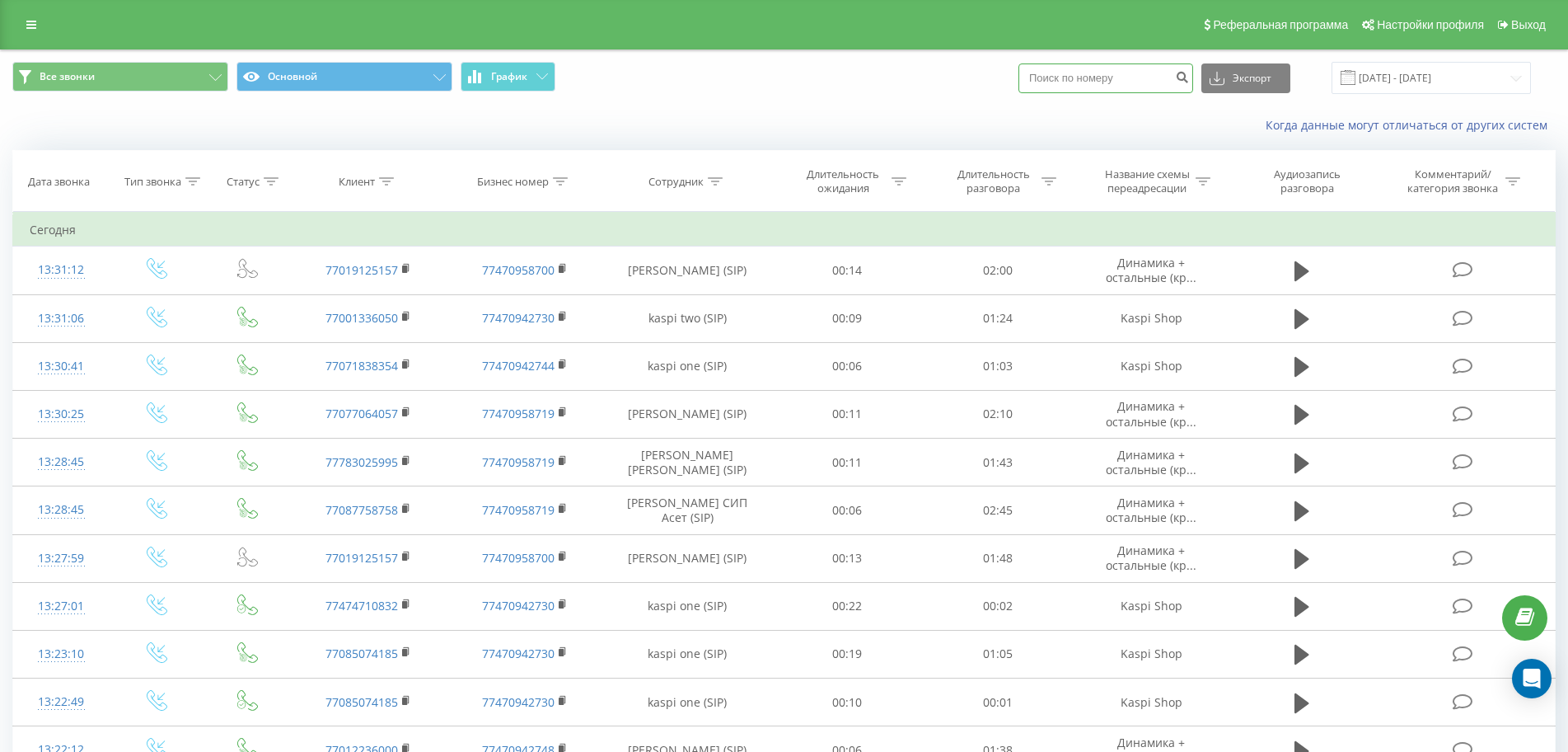
click at [1094, 93] on input at bounding box center [1105, 79] width 175 height 30
paste input "+7 (707) 404-08-60"
type input "7074040860"
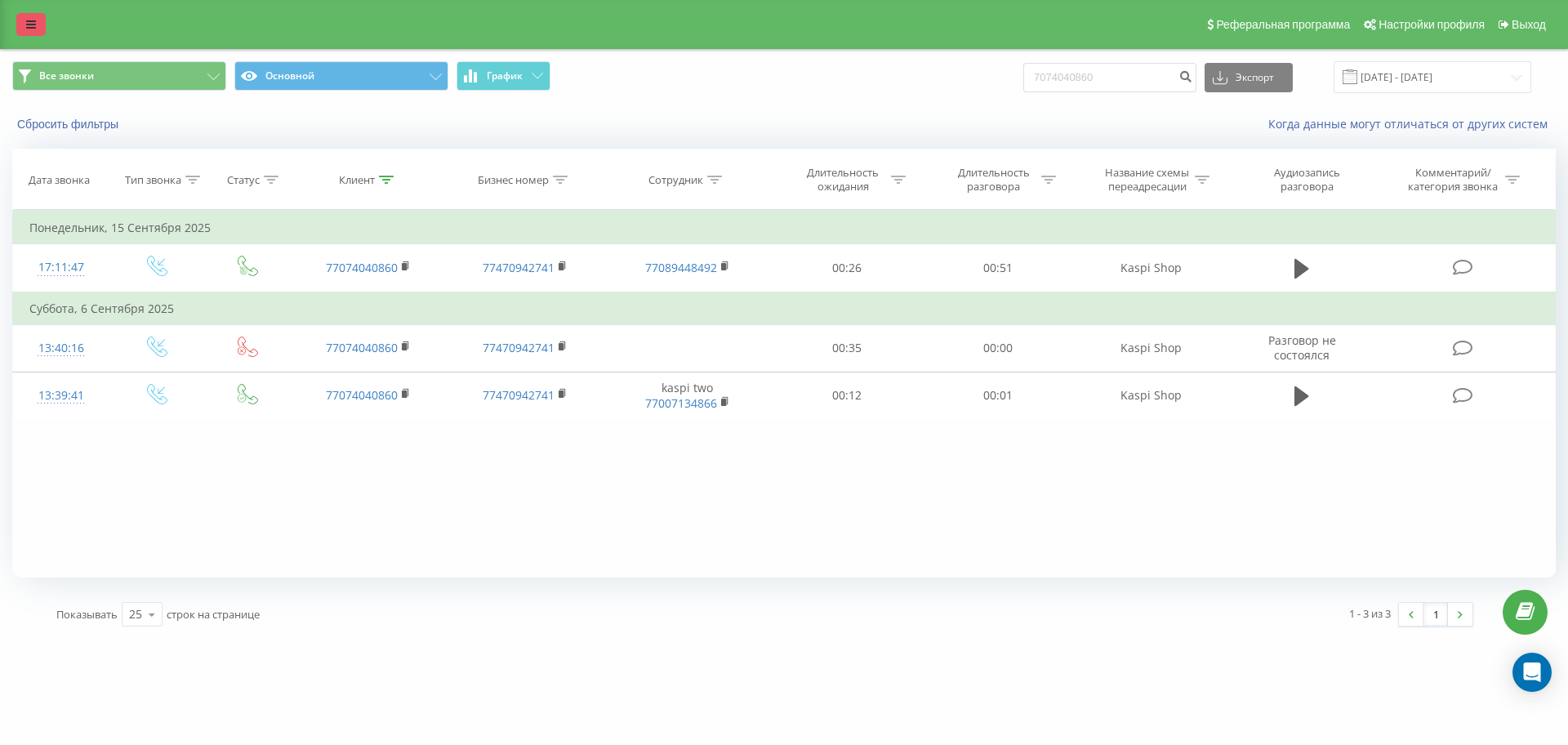
click at [36, 28] on link at bounding box center [32, 24] width 30 height 23
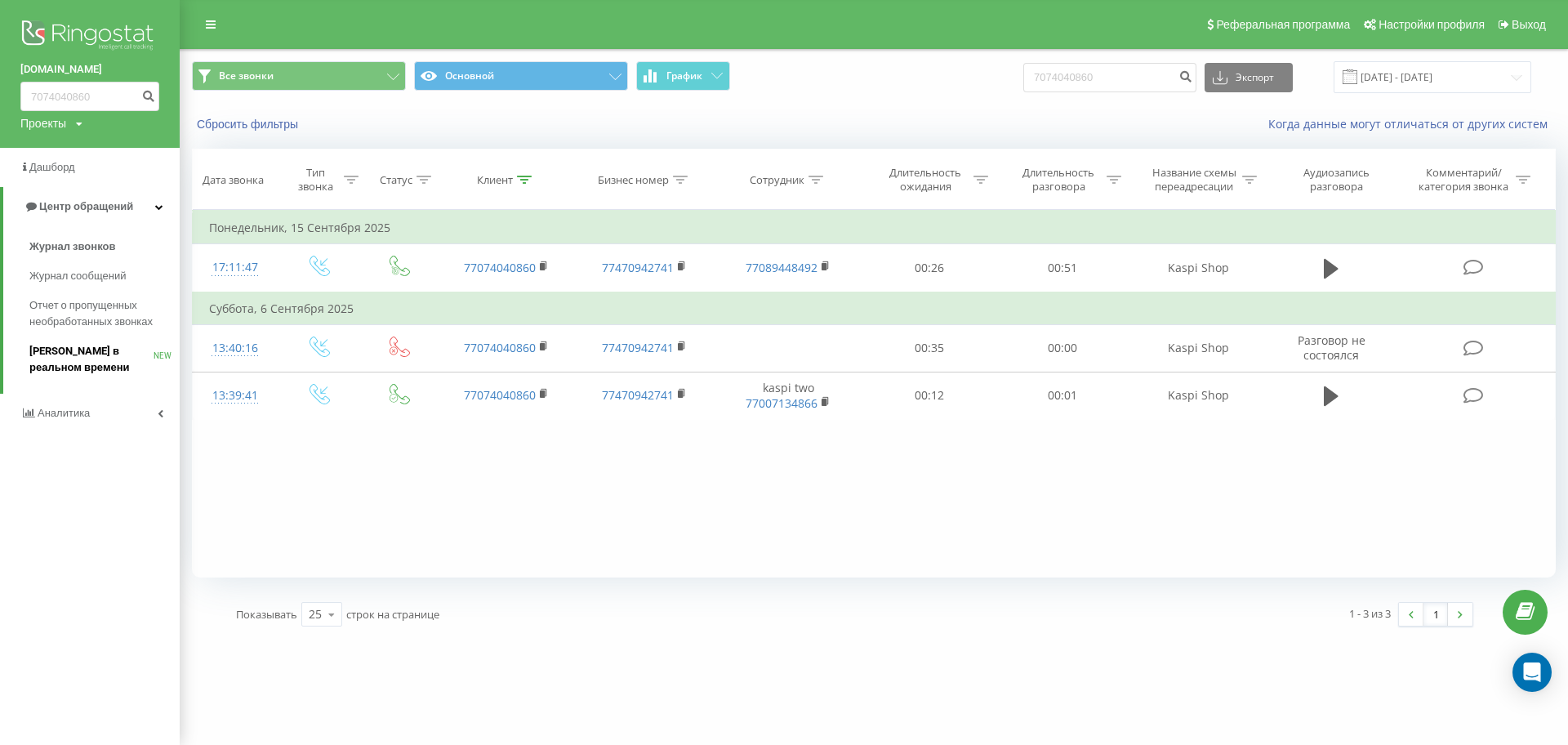
click at [80, 346] on span "[PERSON_NAME] в реальном времени" at bounding box center [92, 359] width 124 height 32
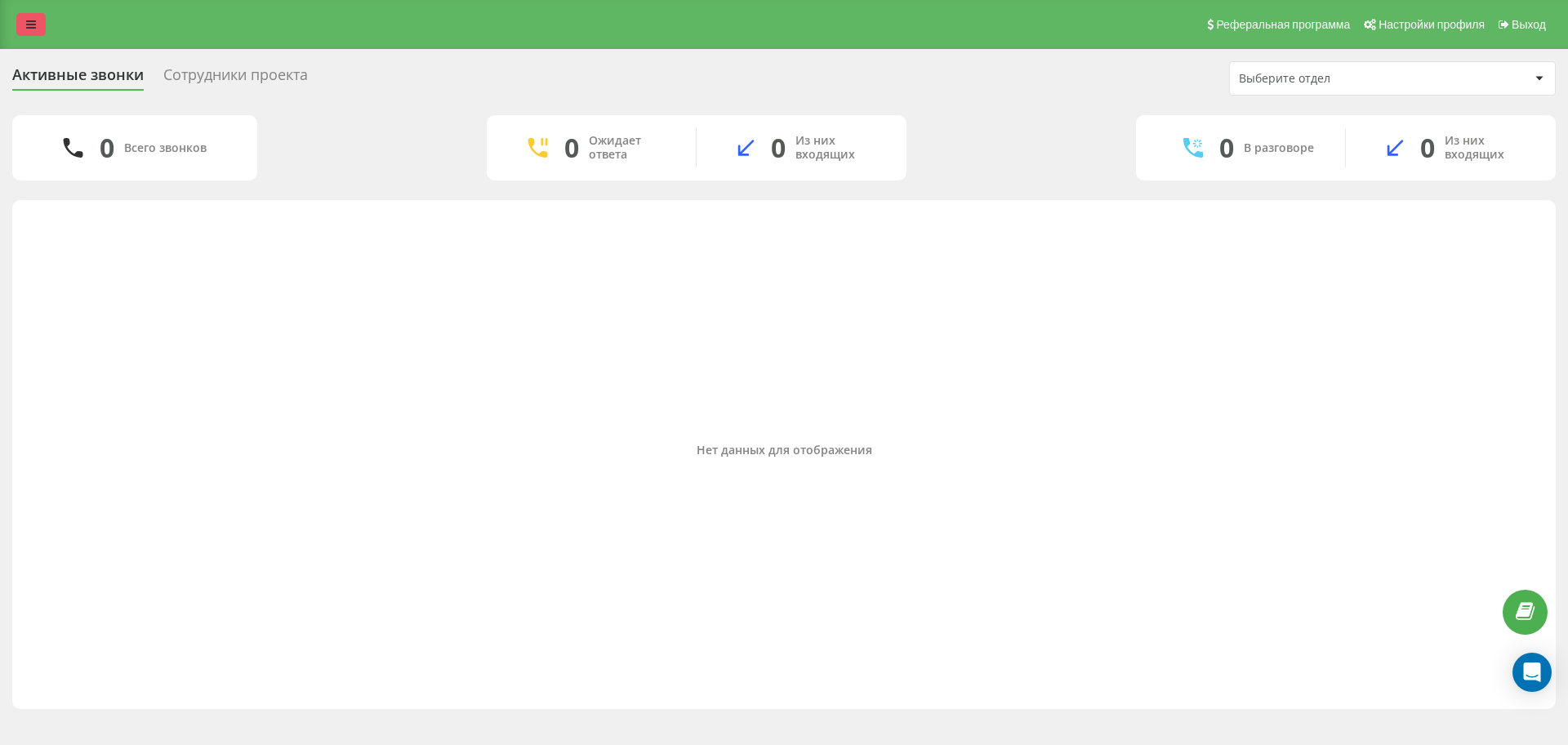
click at [42, 16] on link at bounding box center [32, 24] width 30 height 23
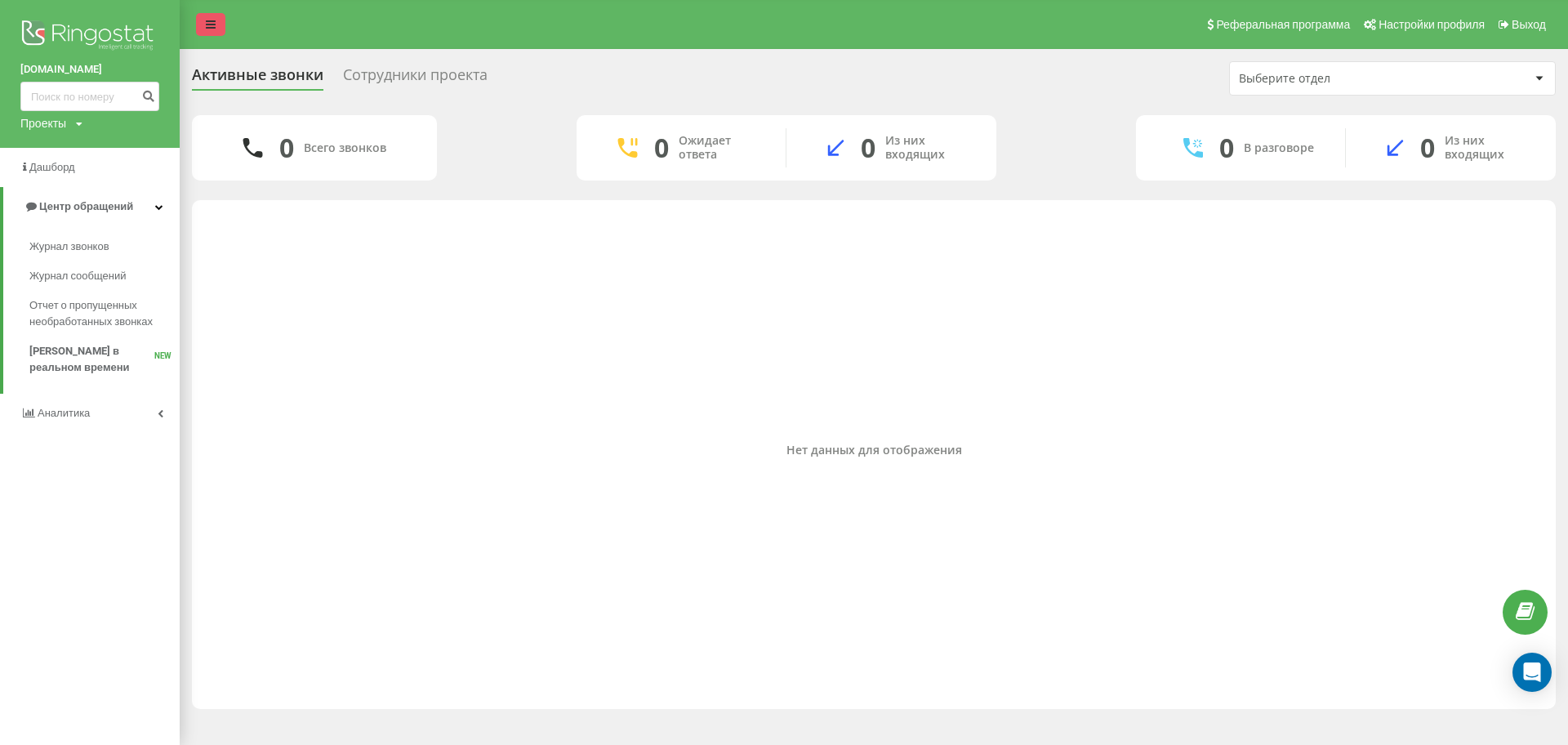
click at [205, 30] on link at bounding box center [211, 24] width 30 height 23
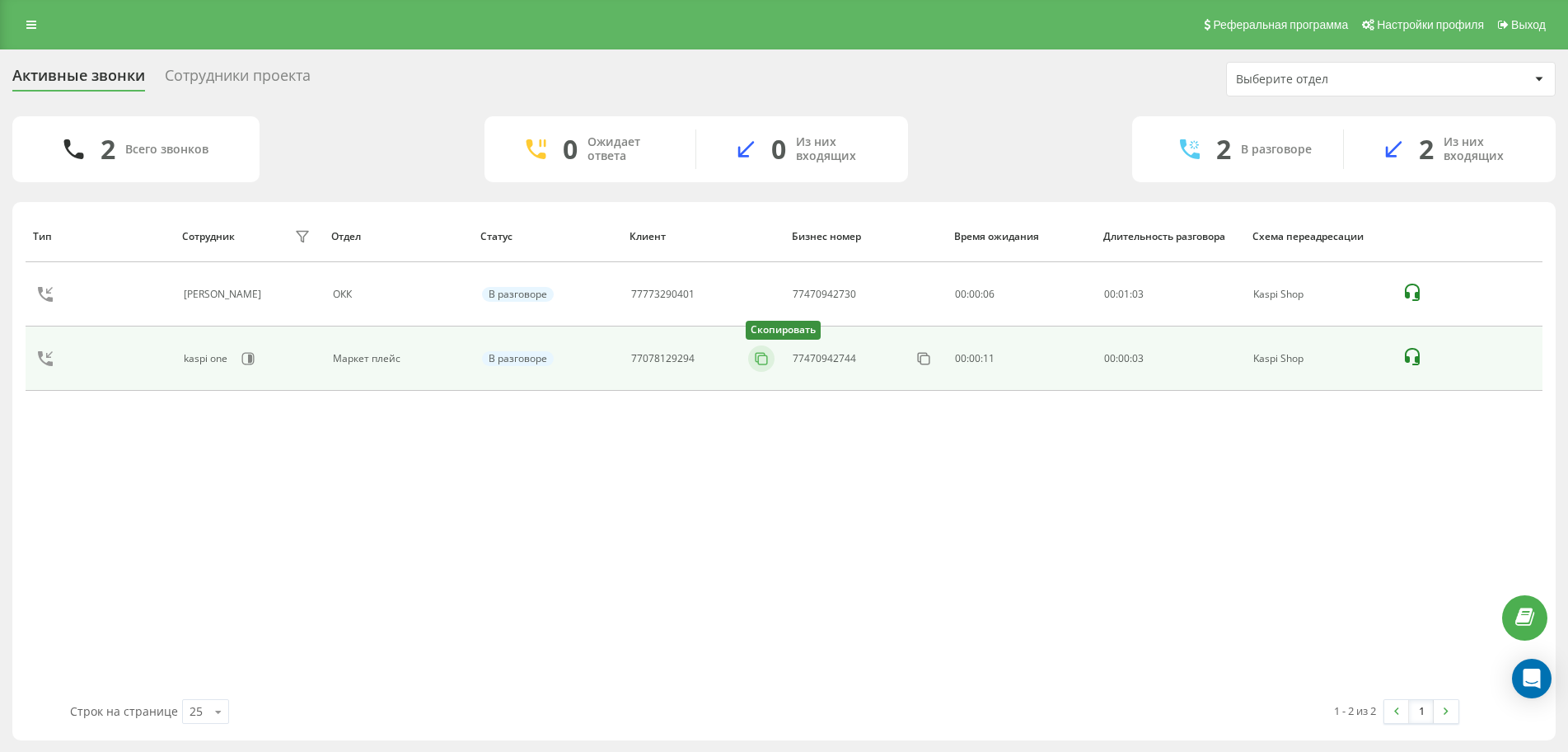
click at [765, 356] on icon at bounding box center [762, 359] width 17 height 17
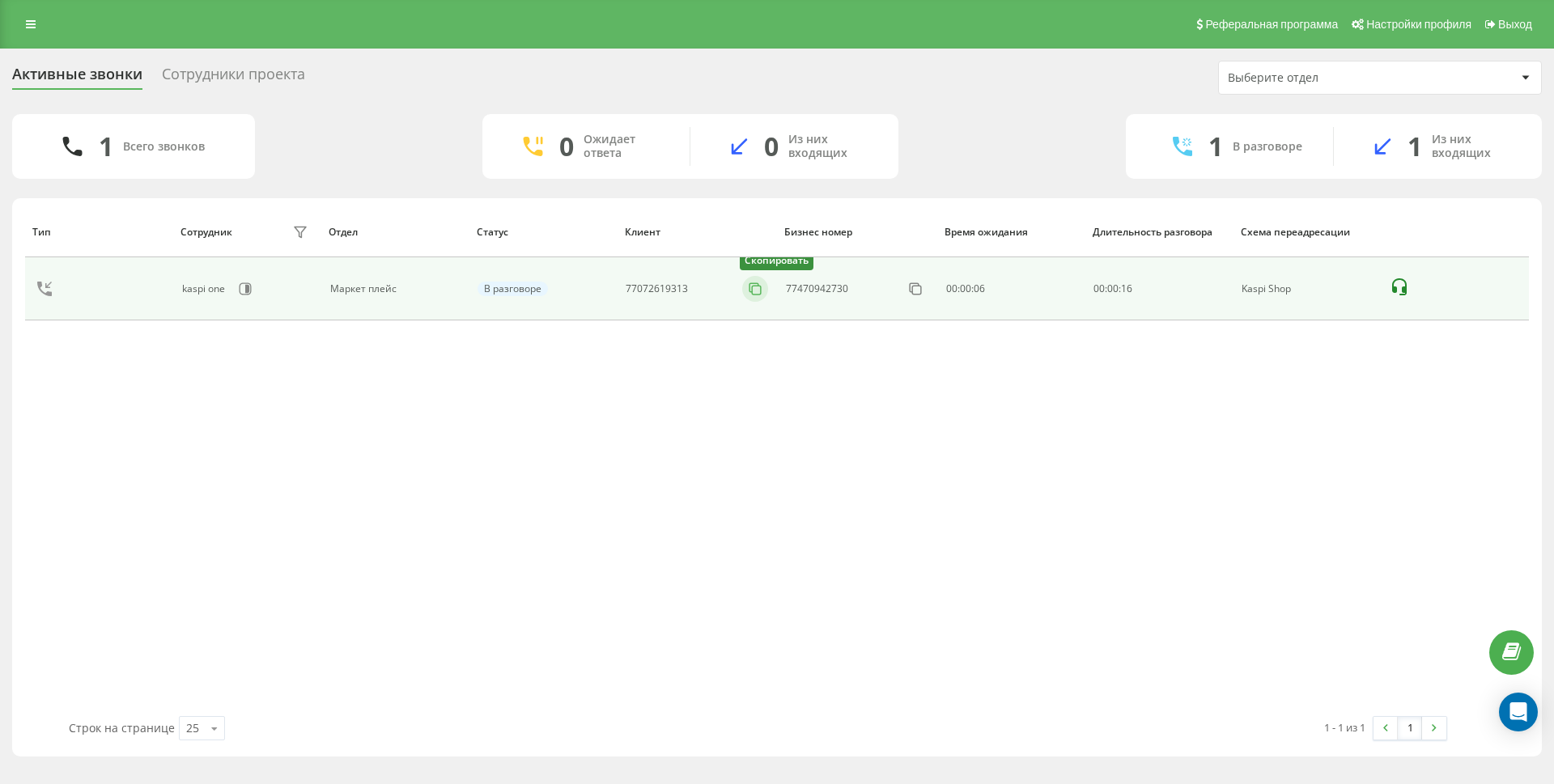
click at [751, 296] on icon at bounding box center [756, 289] width 17 height 17
click at [762, 292] on rect at bounding box center [759, 290] width 9 height 9
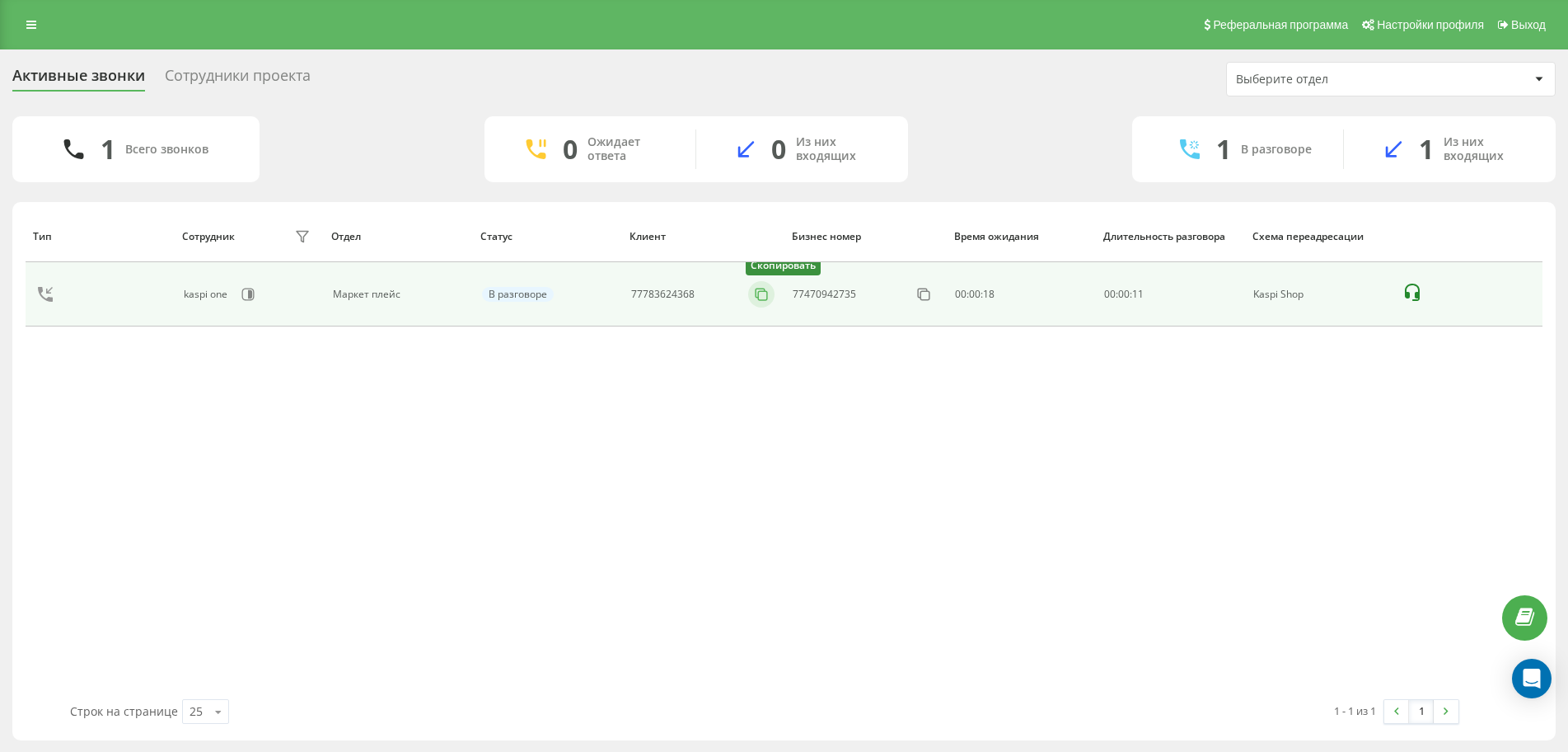
click at [756, 293] on icon at bounding box center [761, 294] width 9 height 9
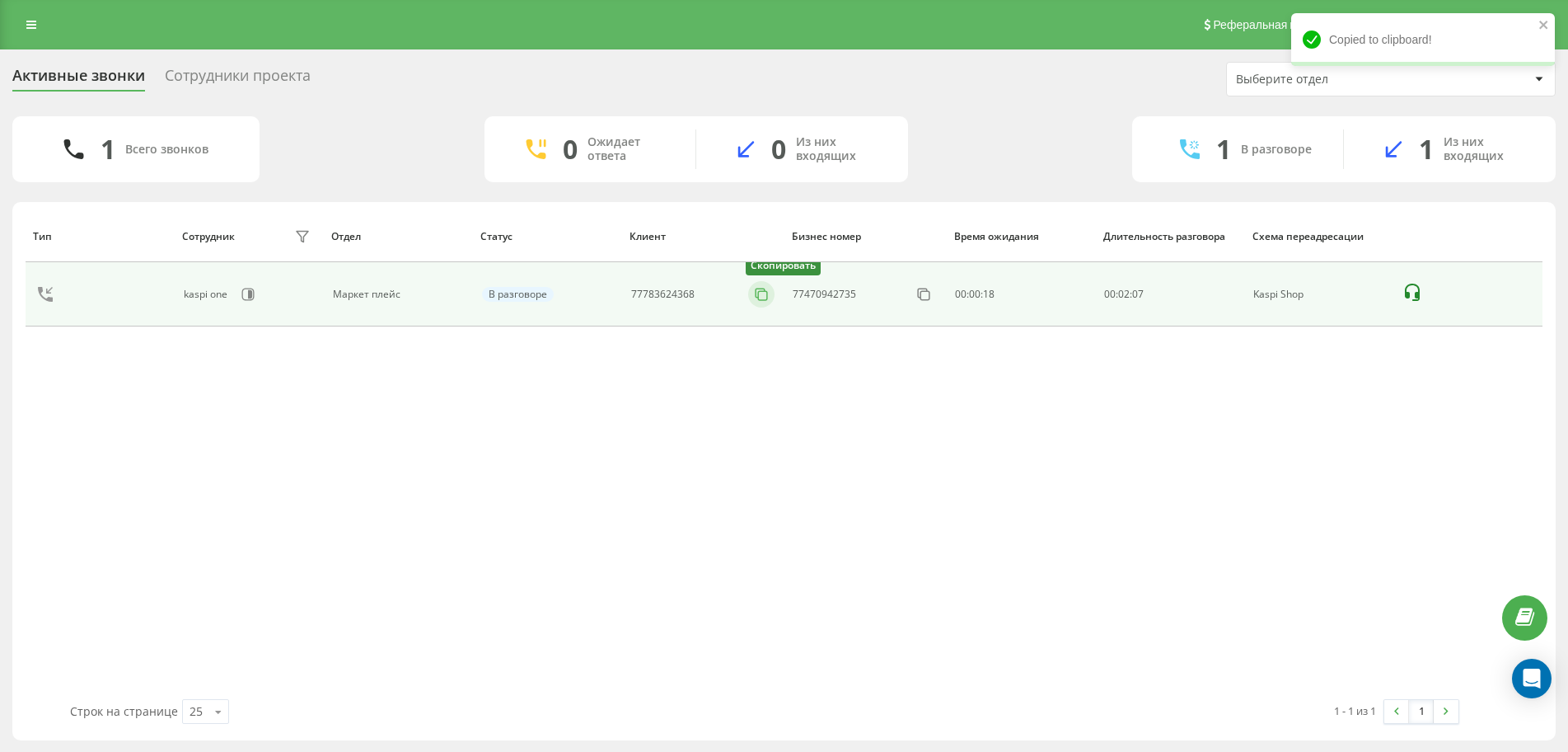
click at [769, 297] on icon at bounding box center [762, 295] width 17 height 17
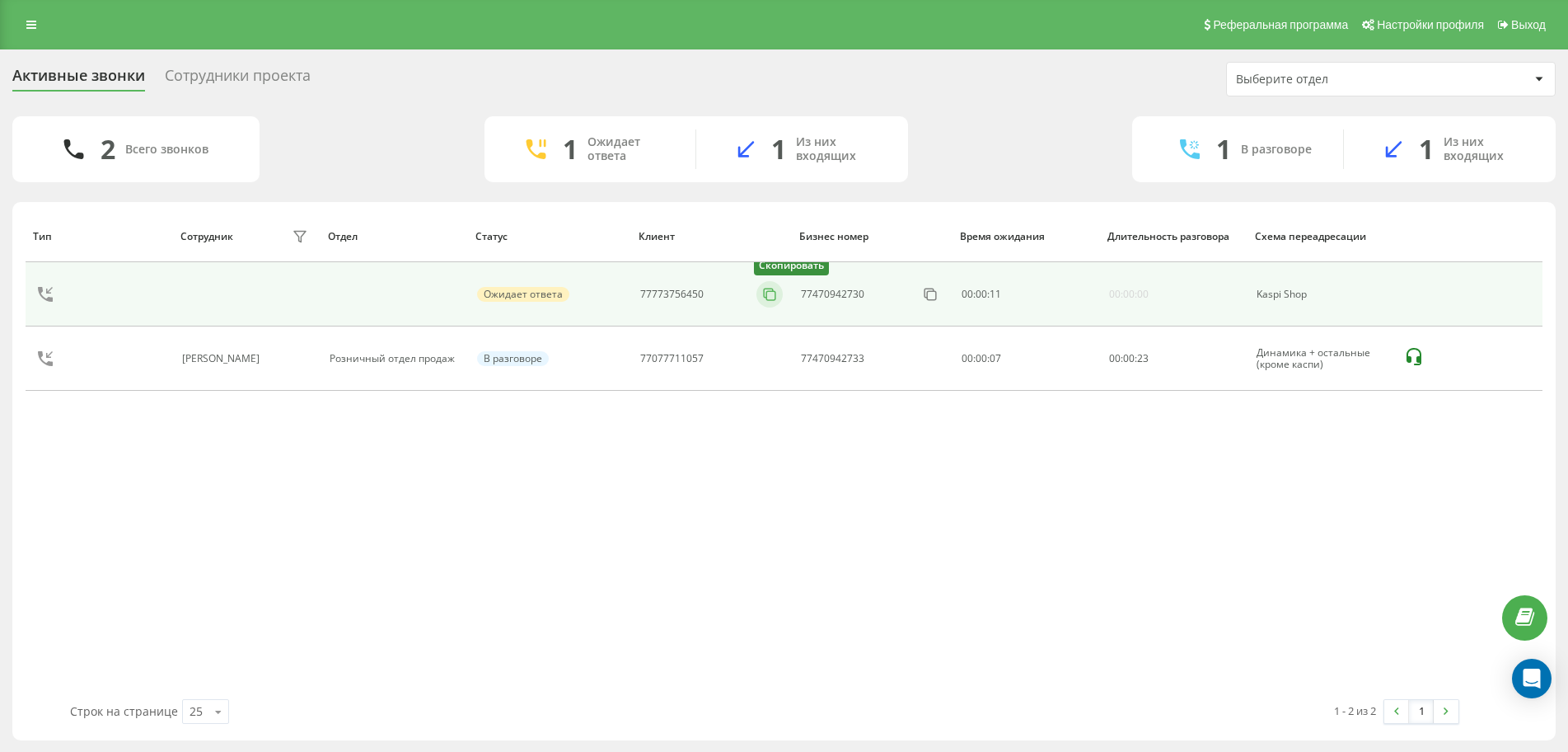
click at [769, 302] on icon at bounding box center [770, 295] width 17 height 17
click at [769, 294] on icon at bounding box center [770, 295] width 17 height 17
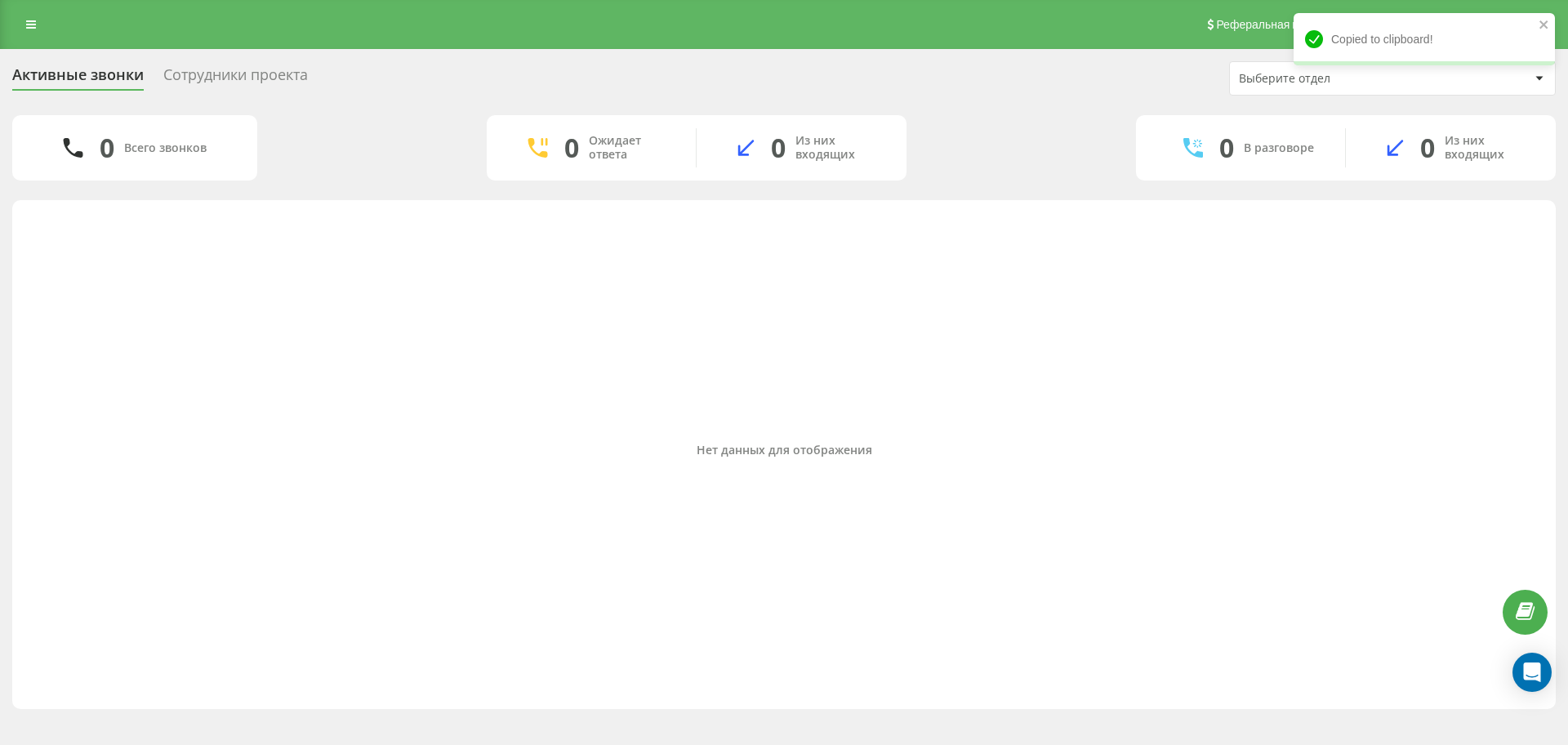
click at [758, 289] on div "Нет данных для отображения" at bounding box center [784, 450] width 1518 height 485
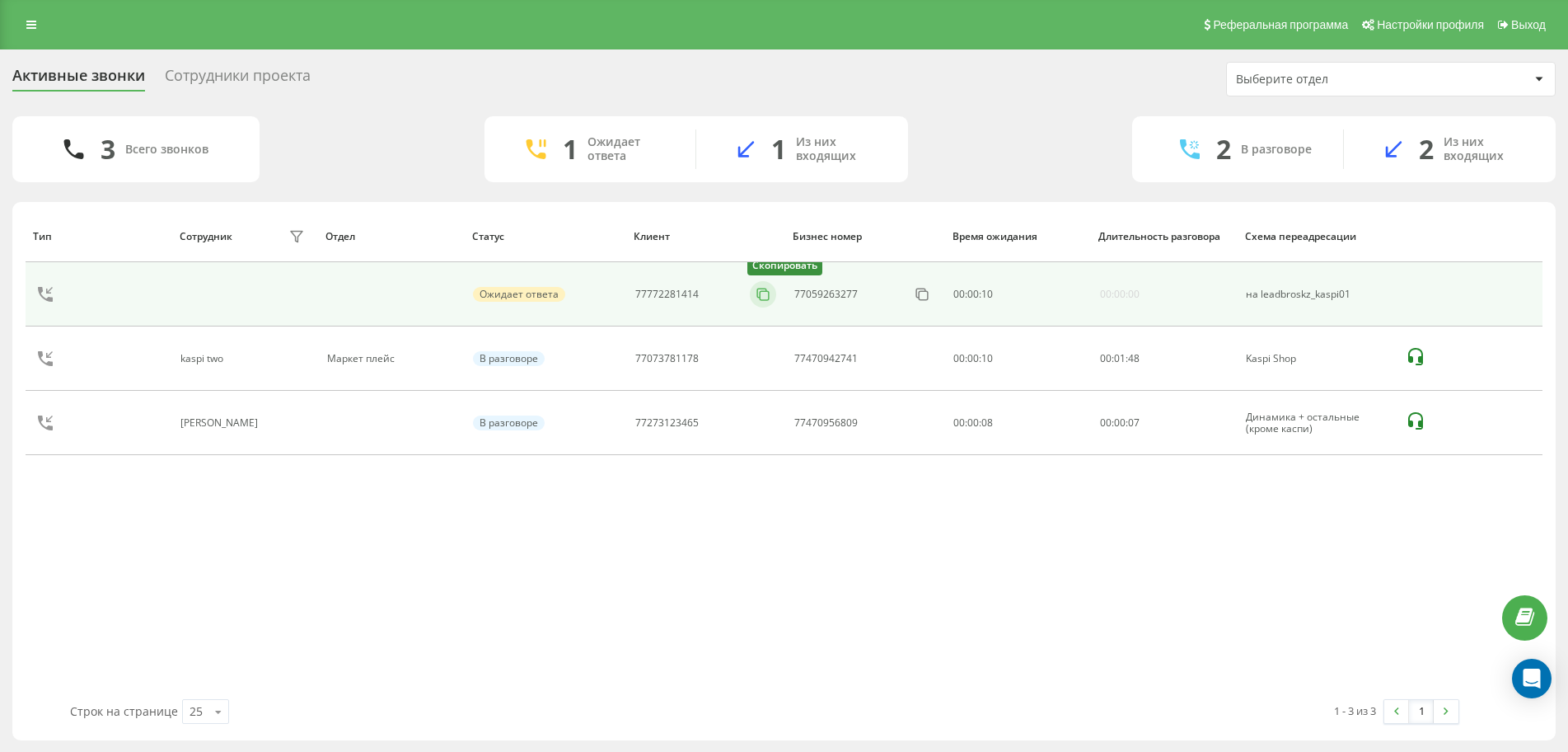
click at [757, 297] on icon at bounding box center [762, 294] width 9 height 9
